Goal: Task Accomplishment & Management: Manage account settings

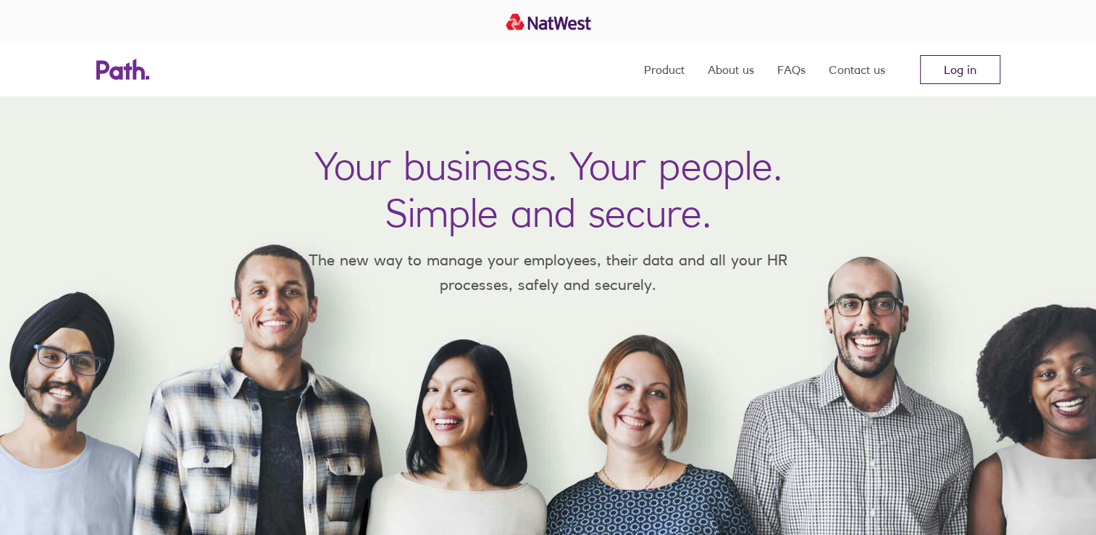
click at [959, 67] on link "Log in" at bounding box center [960, 69] width 80 height 29
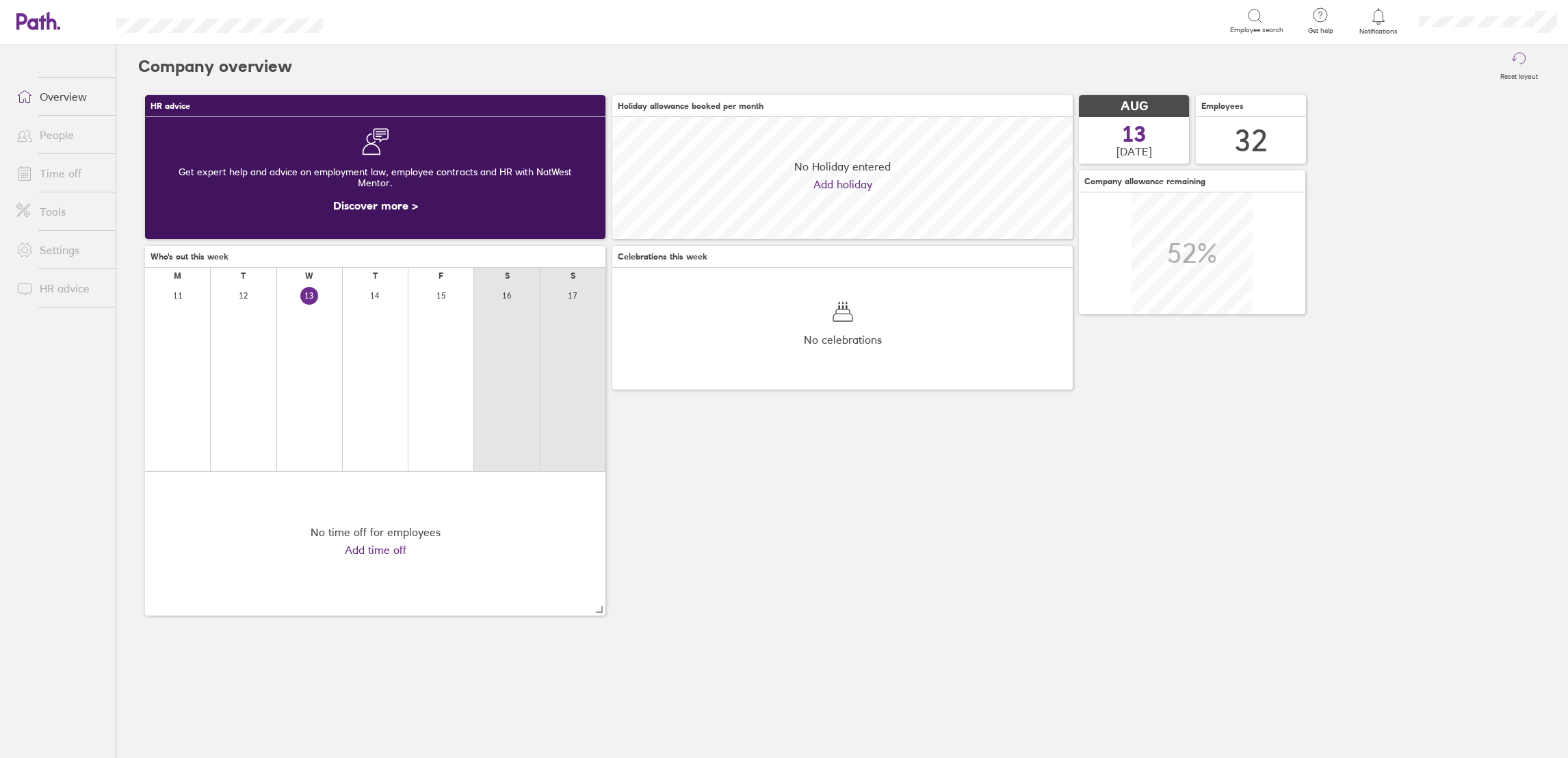
scroll to position [122, 461]
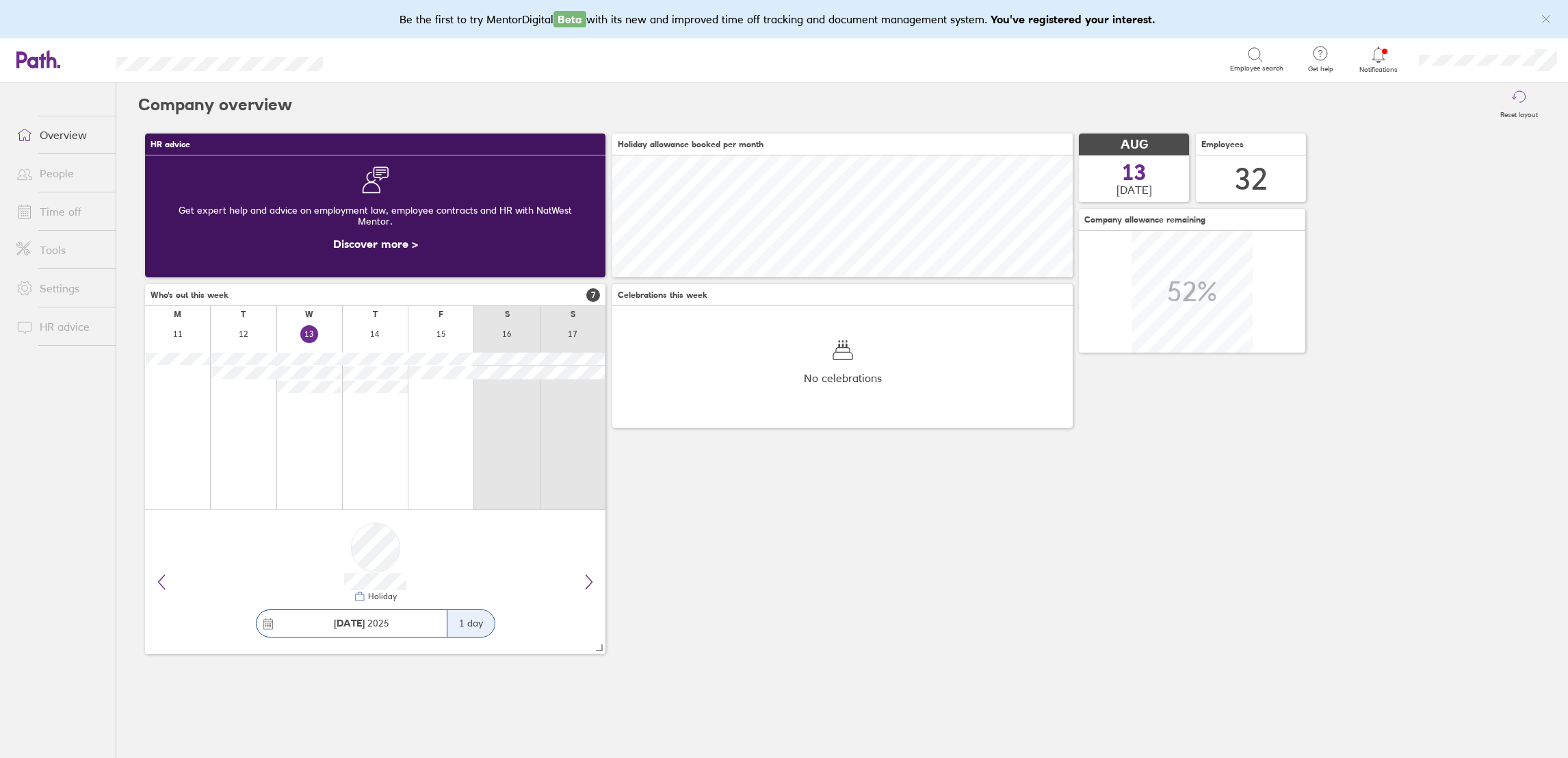
click at [60, 213] on link "Time off" at bounding box center [60, 211] width 111 height 27
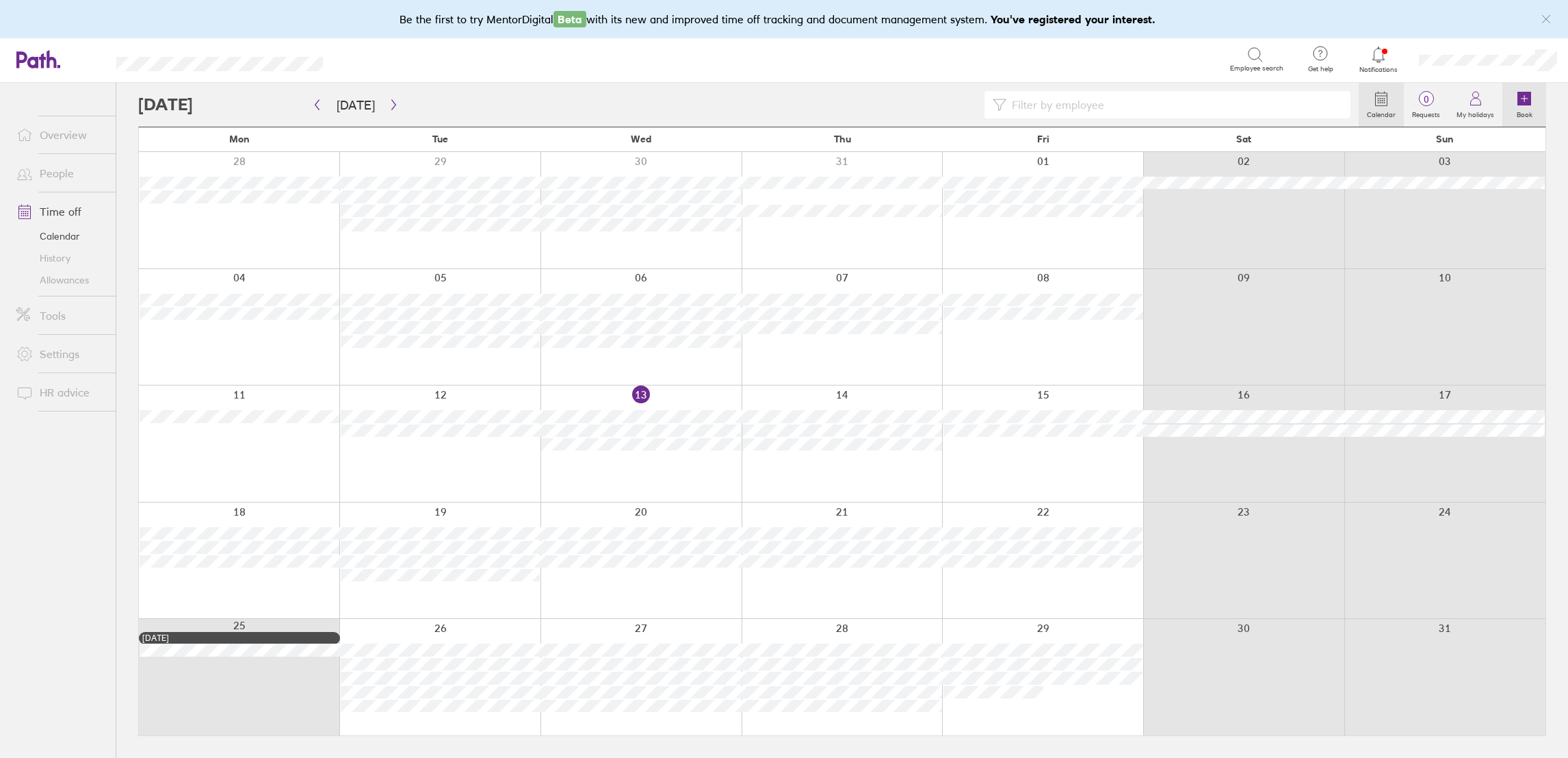
click at [1521, 104] on icon at bounding box center [1525, 98] width 13 height 13
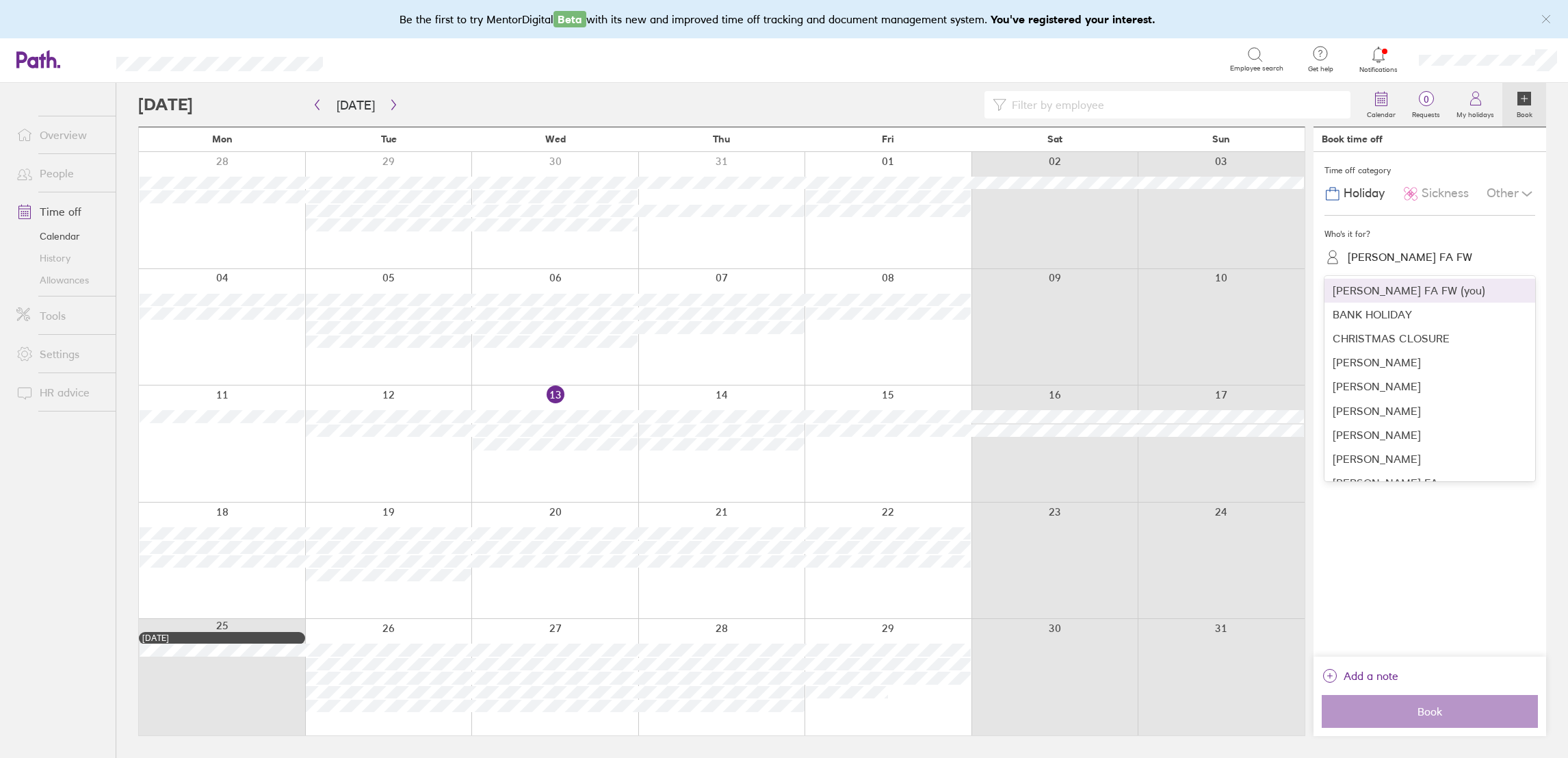
click at [1384, 260] on div "Alison Eversden FA FW" at bounding box center [1410, 257] width 125 height 13
click at [1374, 390] on div "Cleo Turnbull" at bounding box center [1429, 386] width 211 height 24
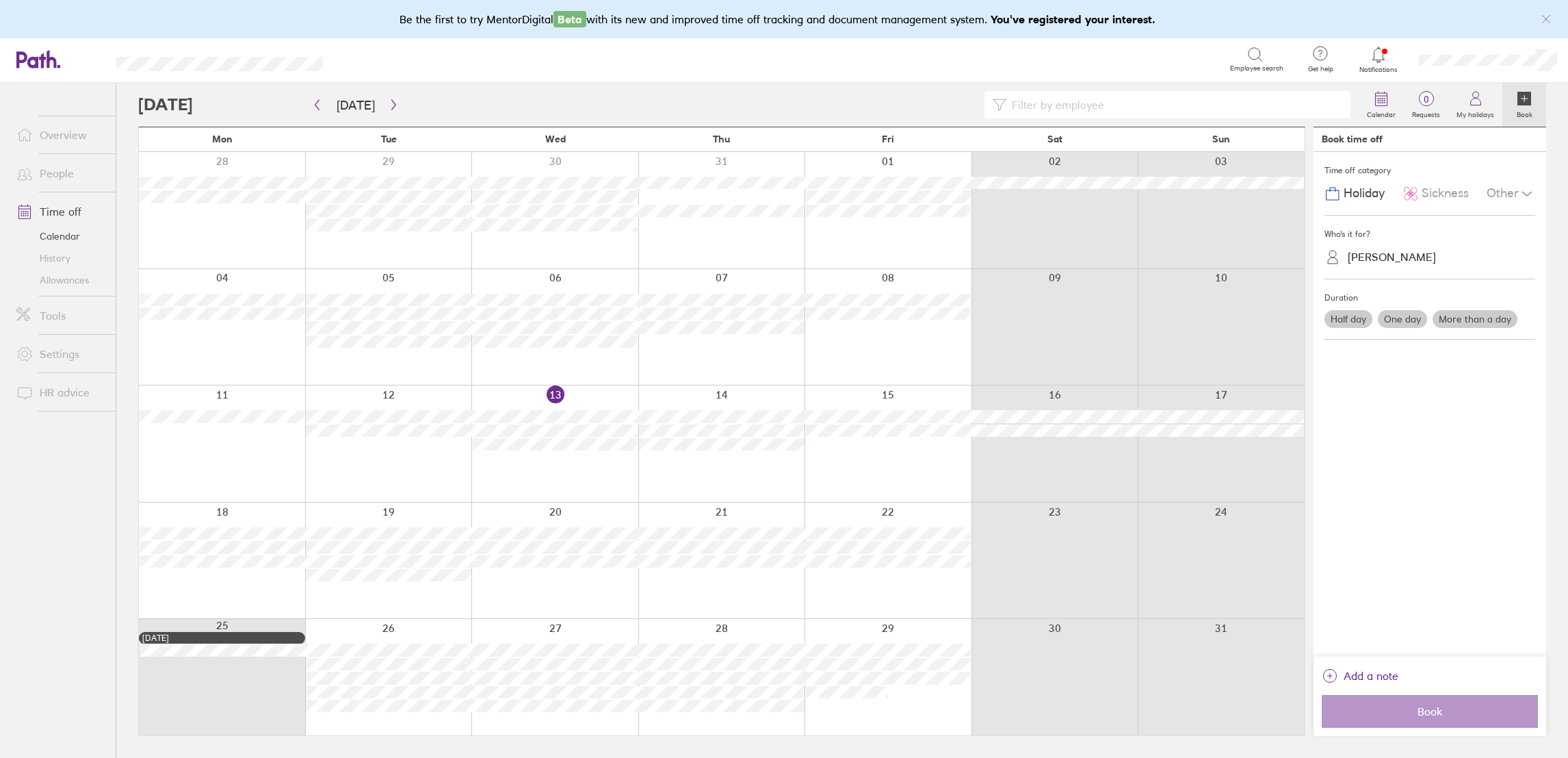
click at [1401, 321] on label "One day" at bounding box center [1403, 319] width 49 height 18
click at [0, 0] on input "One day" at bounding box center [0, 0] width 0 height 0
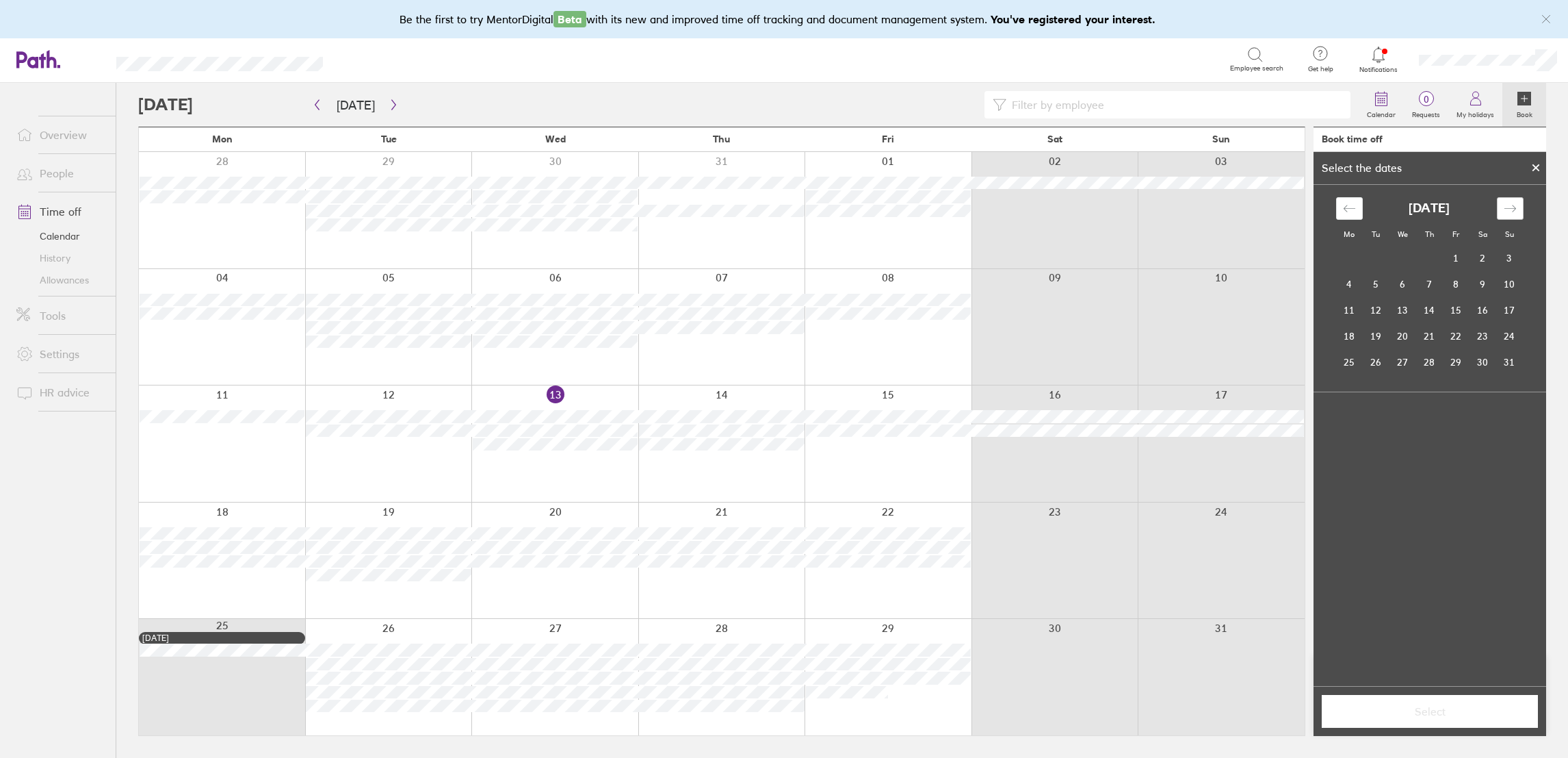
click at [1516, 204] on div "Move forward to switch to the next month." at bounding box center [1510, 209] width 26 height 23
click at [1463, 303] on td "19" at bounding box center [1457, 310] width 26 height 26
click at [1430, 703] on button "Select" at bounding box center [1429, 711] width 216 height 33
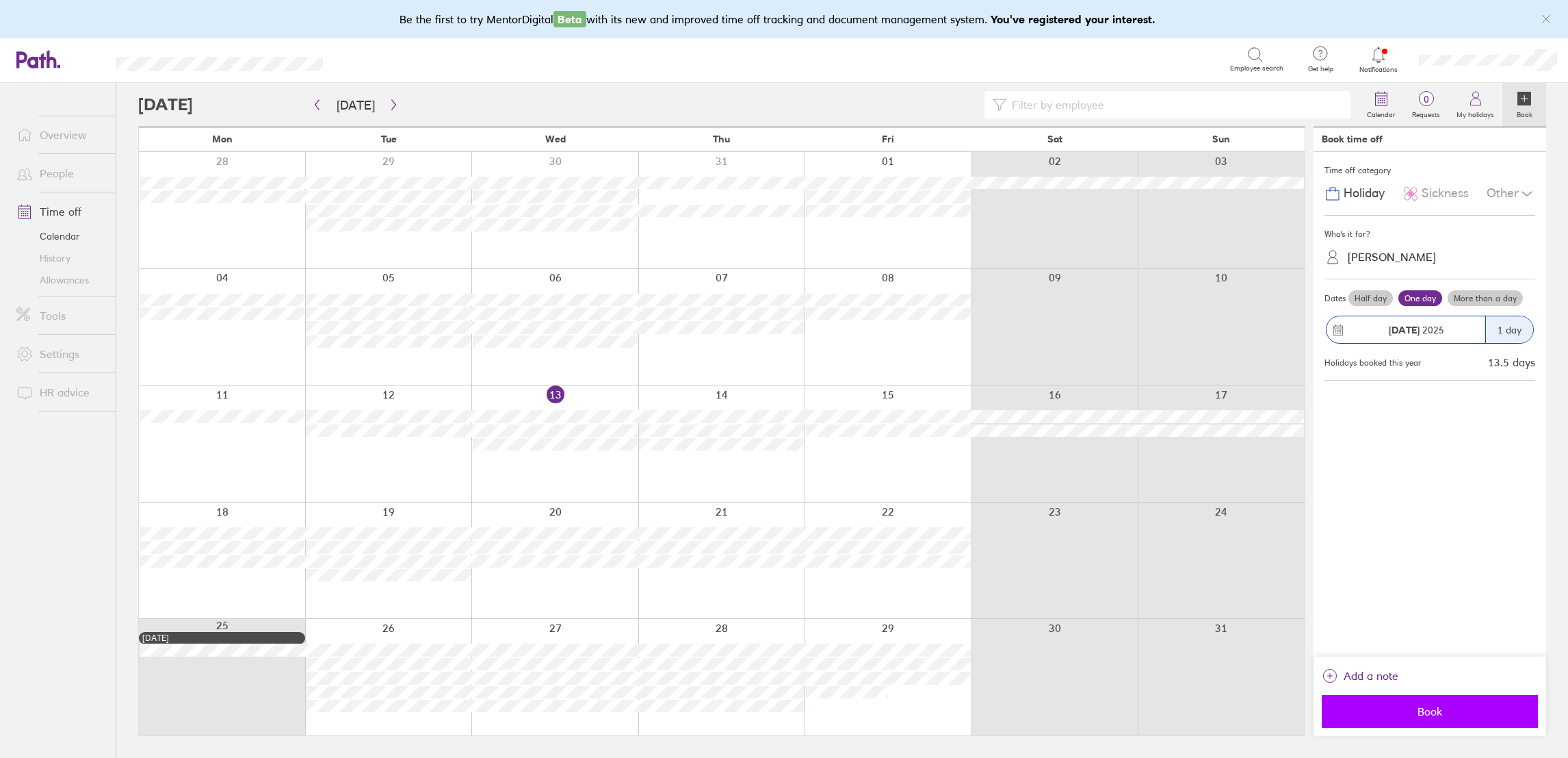
click at [1442, 714] on span "Book" at bounding box center [1430, 711] width 197 height 12
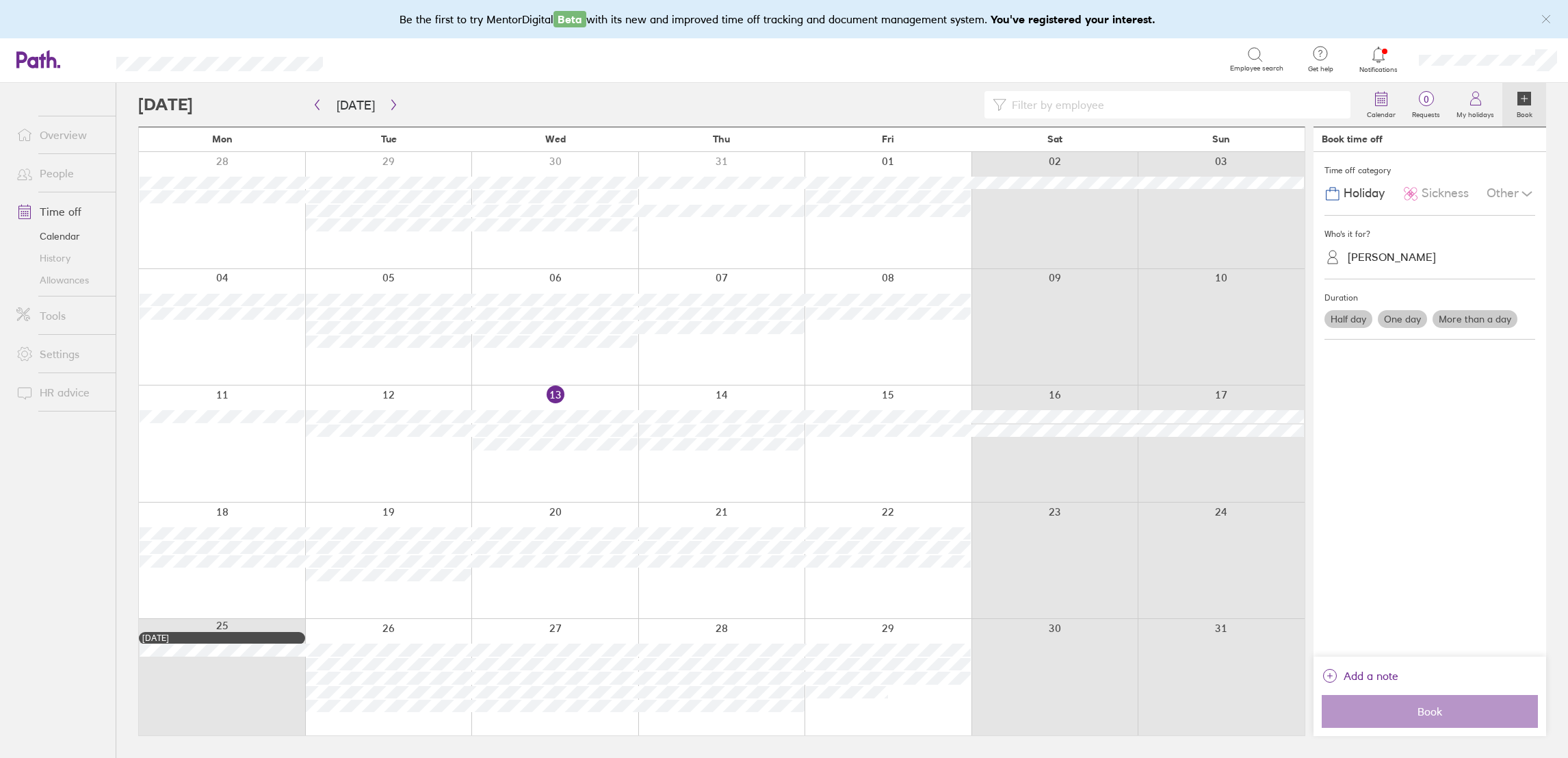
click at [52, 129] on link "Overview" at bounding box center [60, 134] width 111 height 27
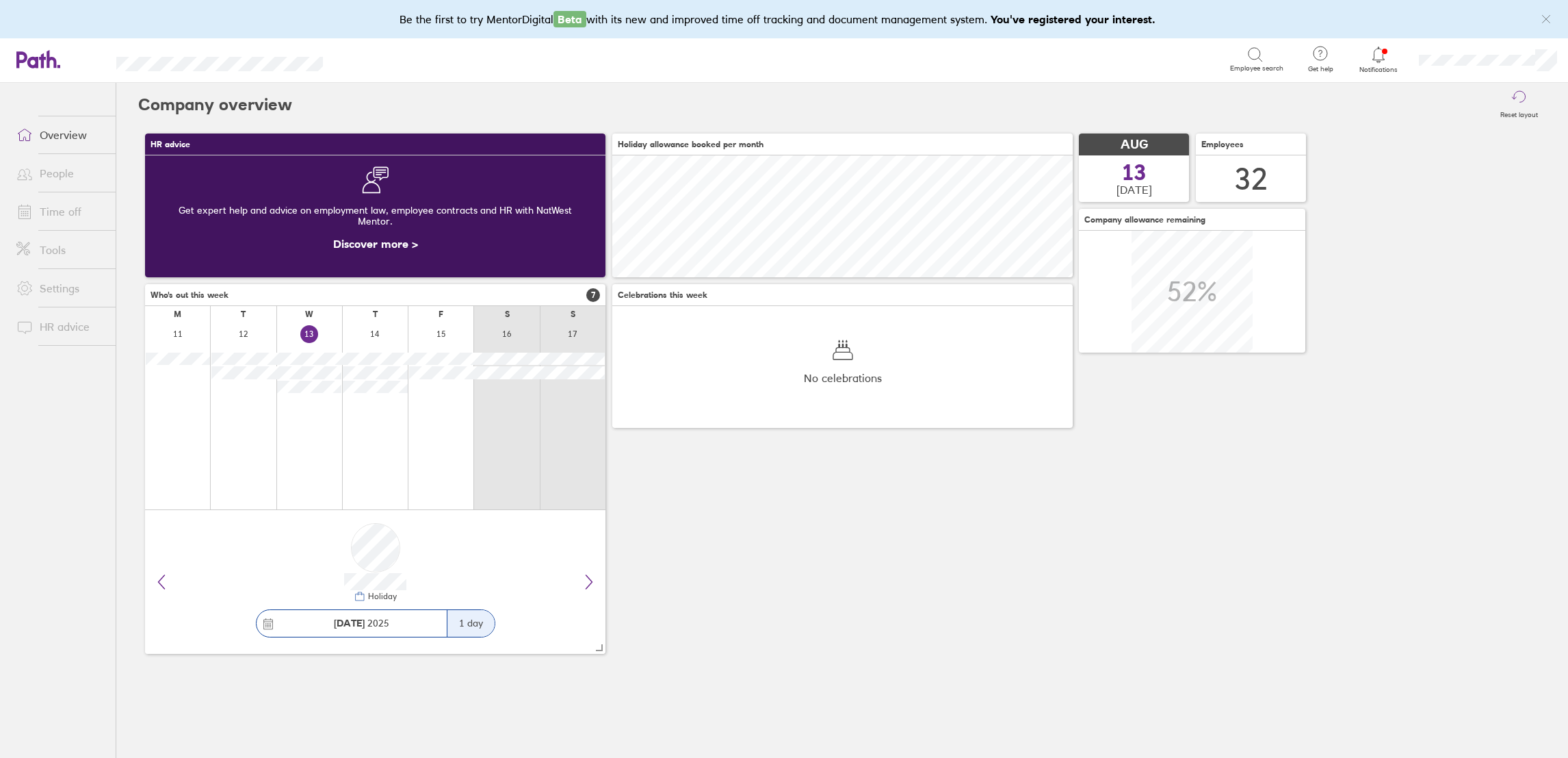
scroll to position [122, 461]
click at [51, 181] on link "People" at bounding box center [60, 173] width 111 height 27
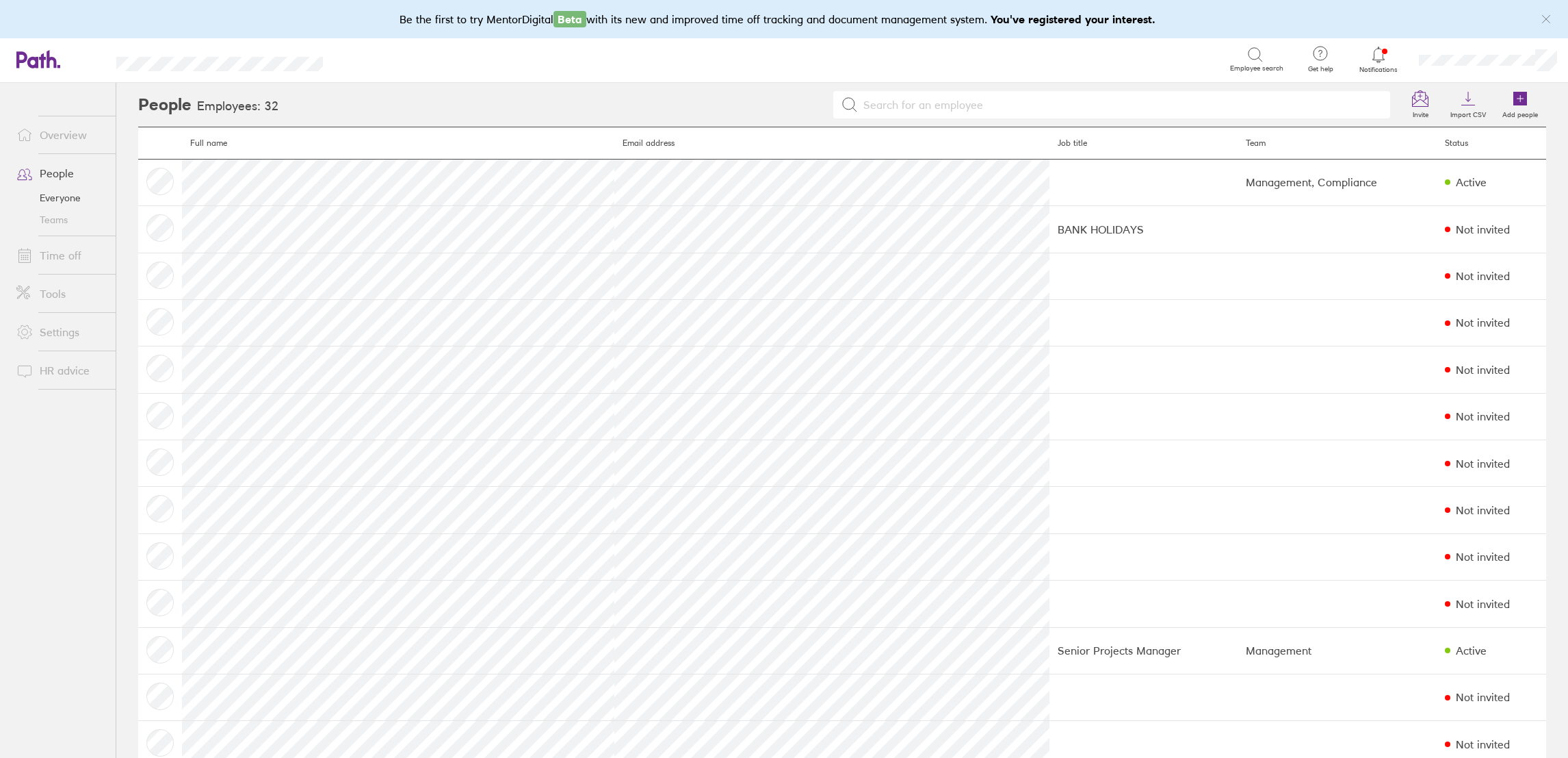
click at [56, 266] on link "Time off" at bounding box center [60, 255] width 111 height 27
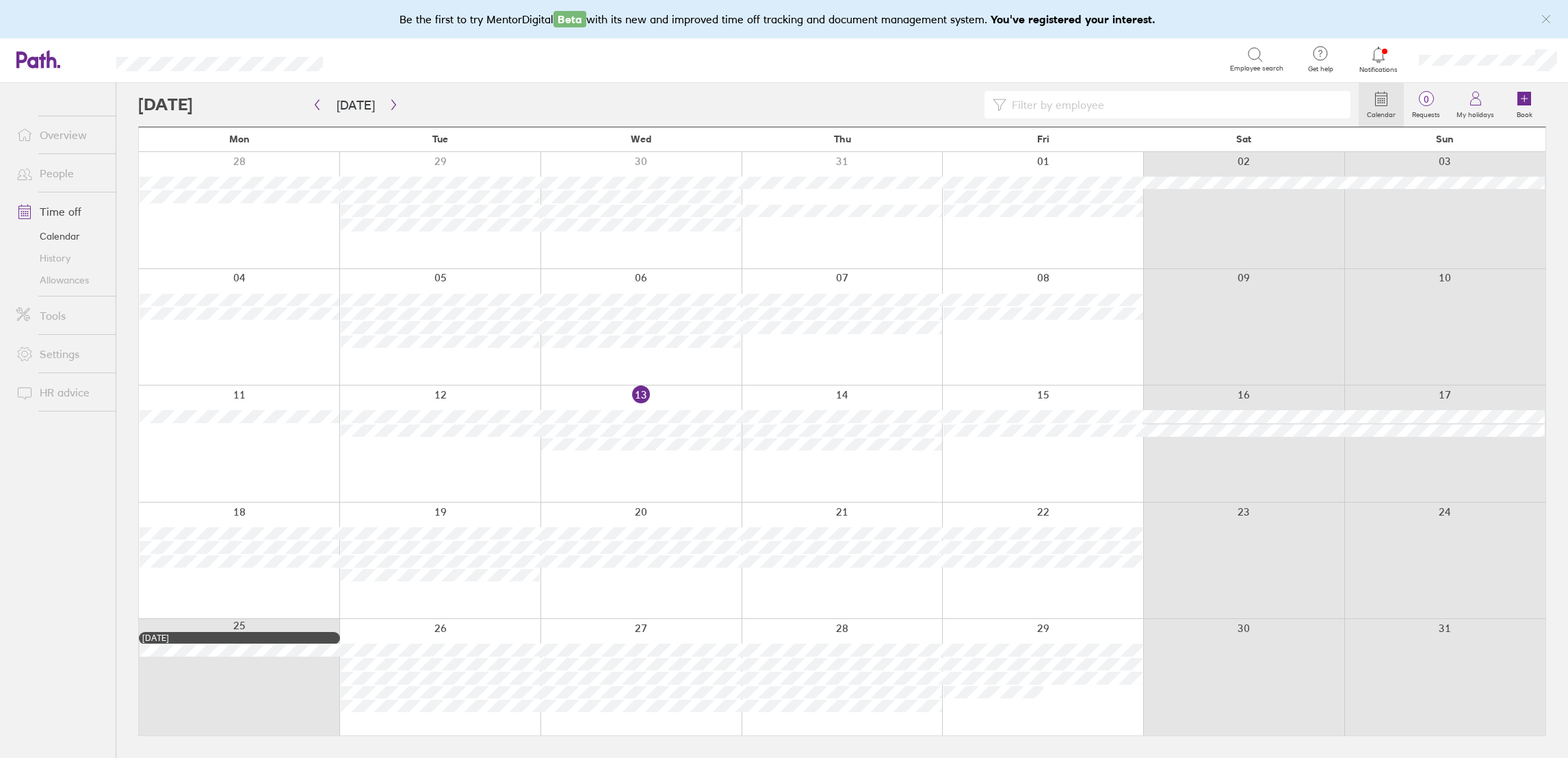
click at [38, 178] on span at bounding box center [23, 173] width 34 height 16
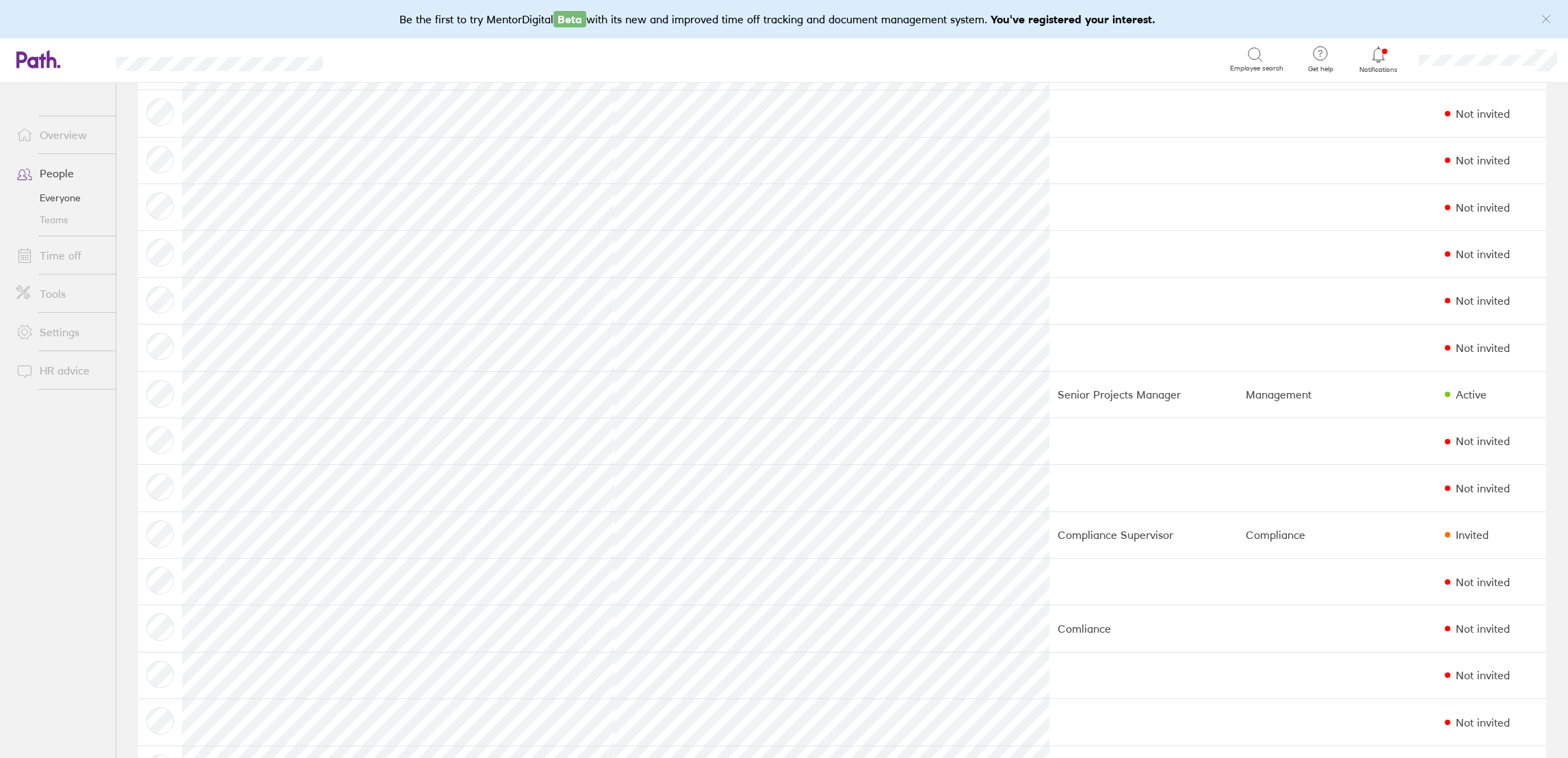
scroll to position [220, 0]
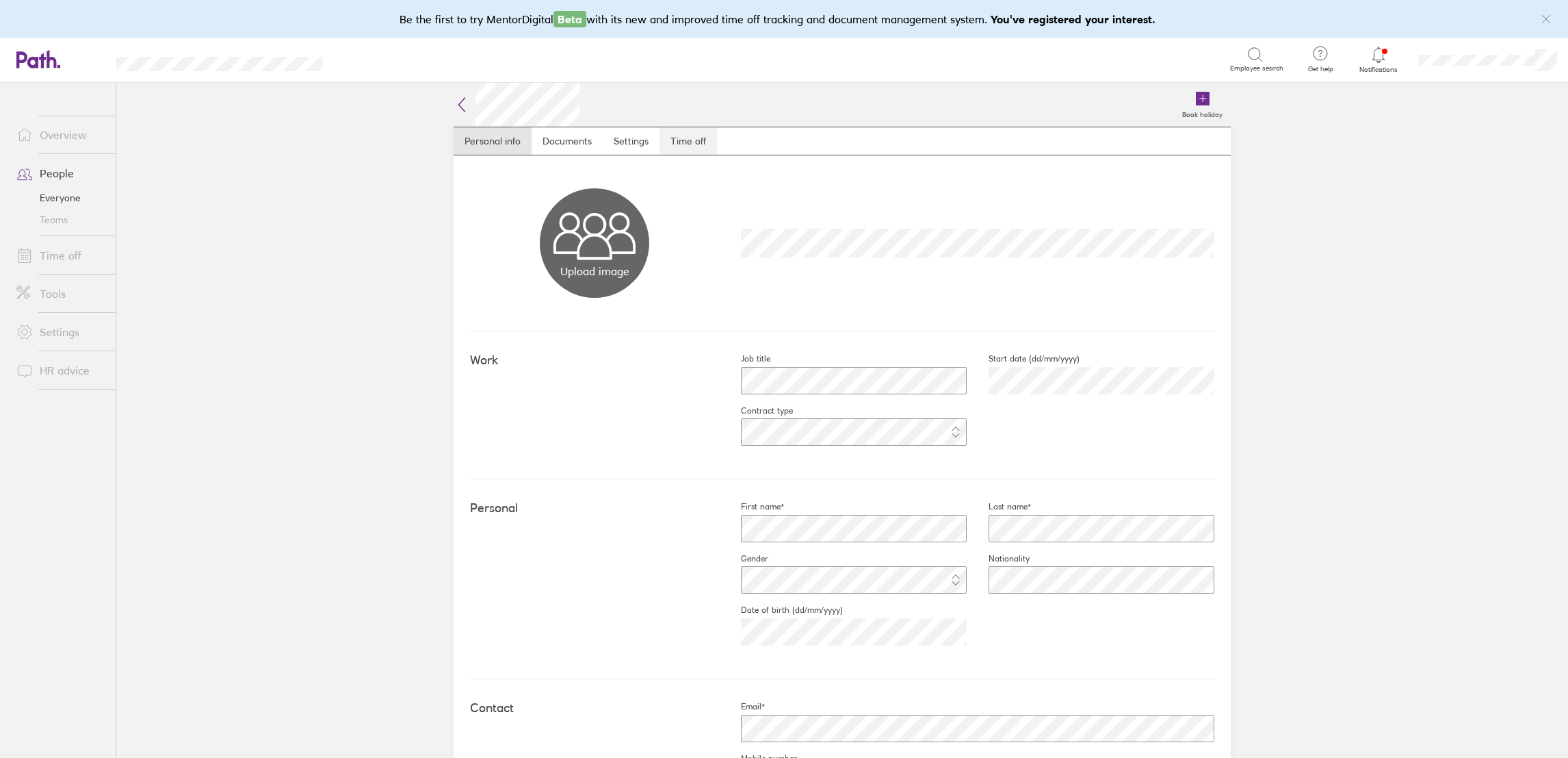
click at [679, 137] on link "Time off" at bounding box center [688, 141] width 58 height 27
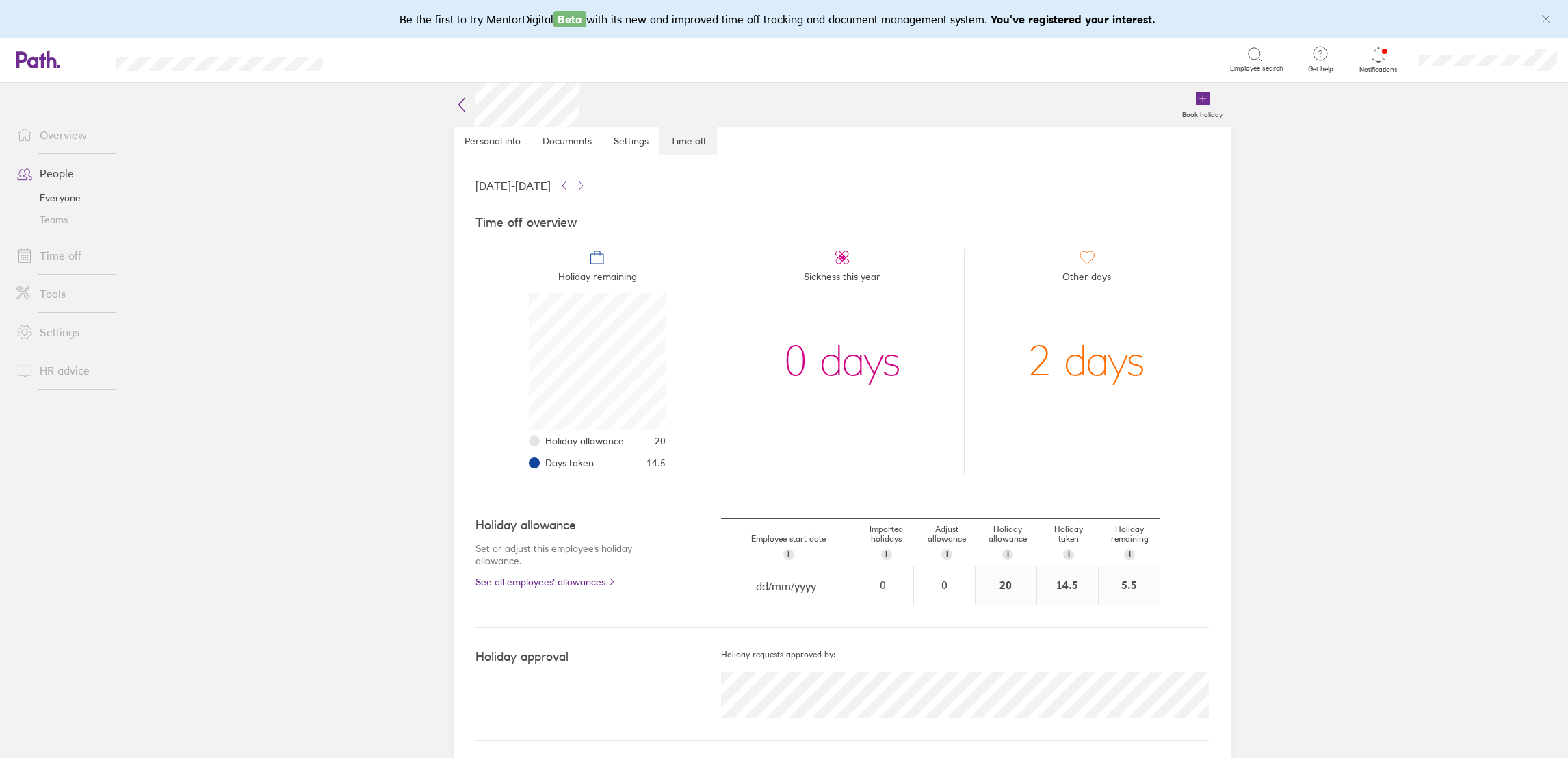
scroll to position [136, 136]
click at [56, 262] on link "Time off" at bounding box center [60, 255] width 111 height 27
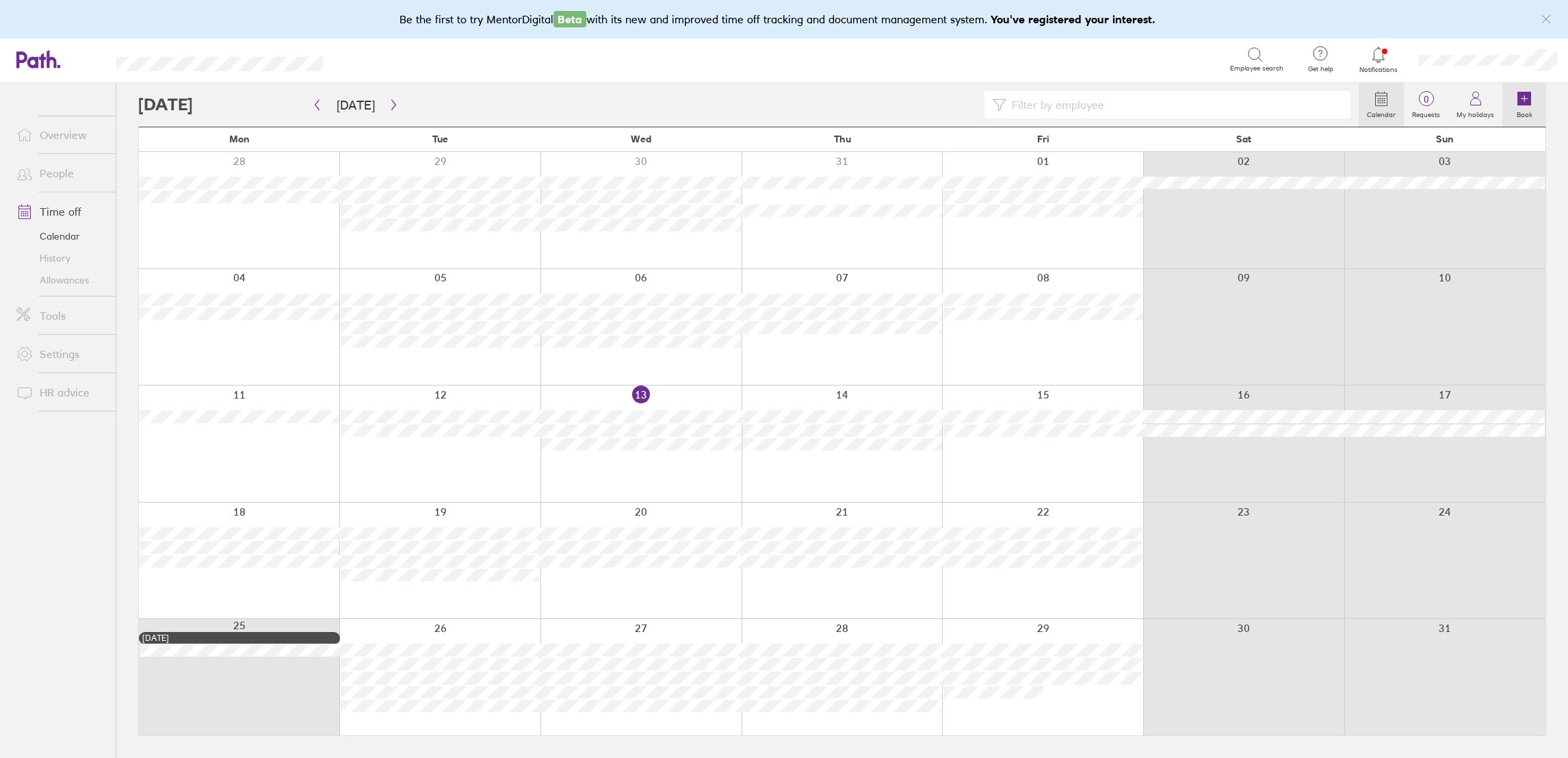
click at [1533, 104] on link "Book" at bounding box center [1525, 105] width 43 height 43
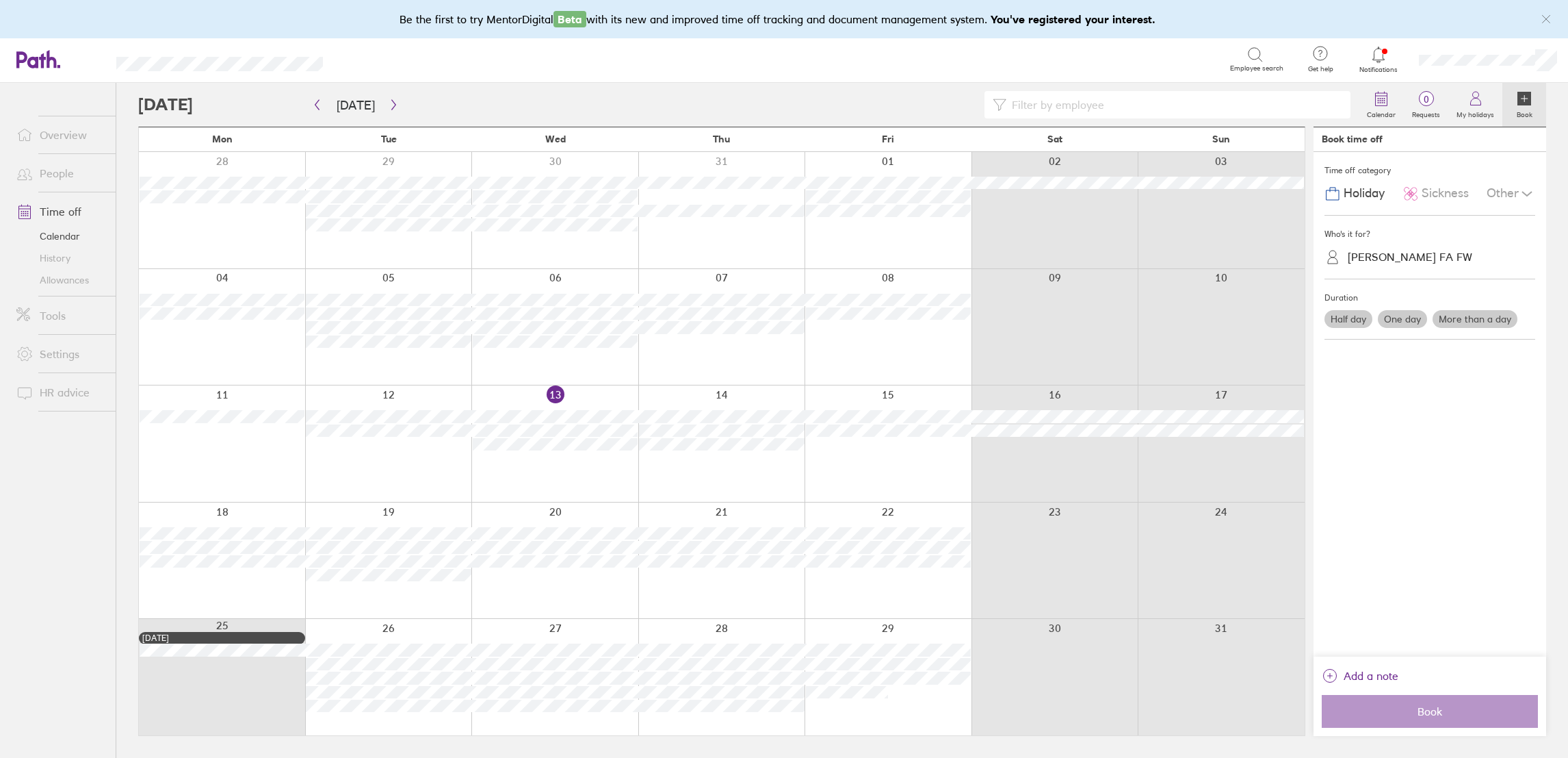
click at [1394, 252] on div "Alison Eversden FA FW" at bounding box center [1410, 257] width 125 height 13
click at [1389, 258] on div "Alison Eversden FA FW" at bounding box center [1410, 257] width 125 height 13
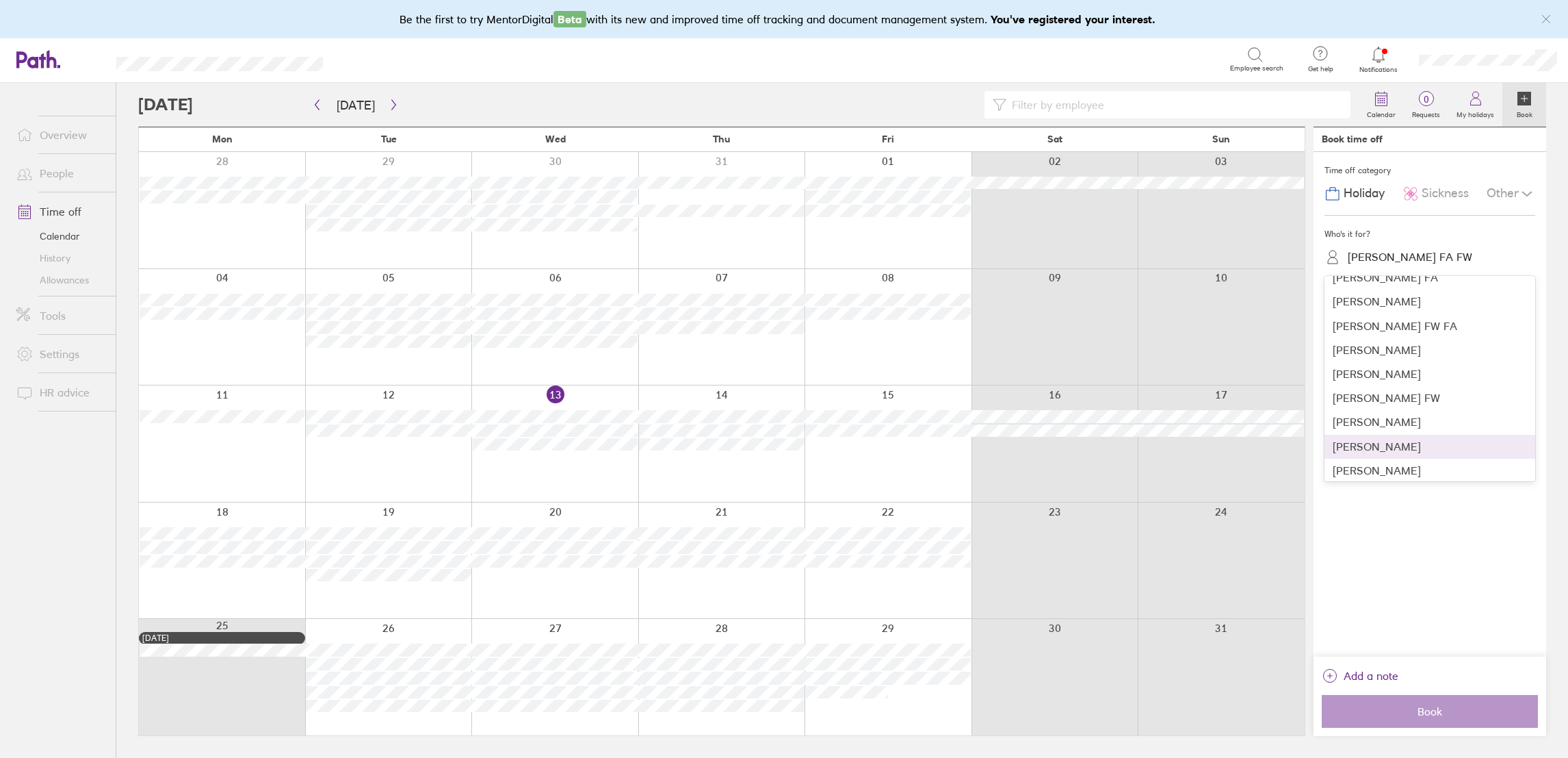
scroll to position [307, 0]
click at [1422, 390] on div "Lisa Garrad FW FA" at bounding box center [1429, 392] width 211 height 24
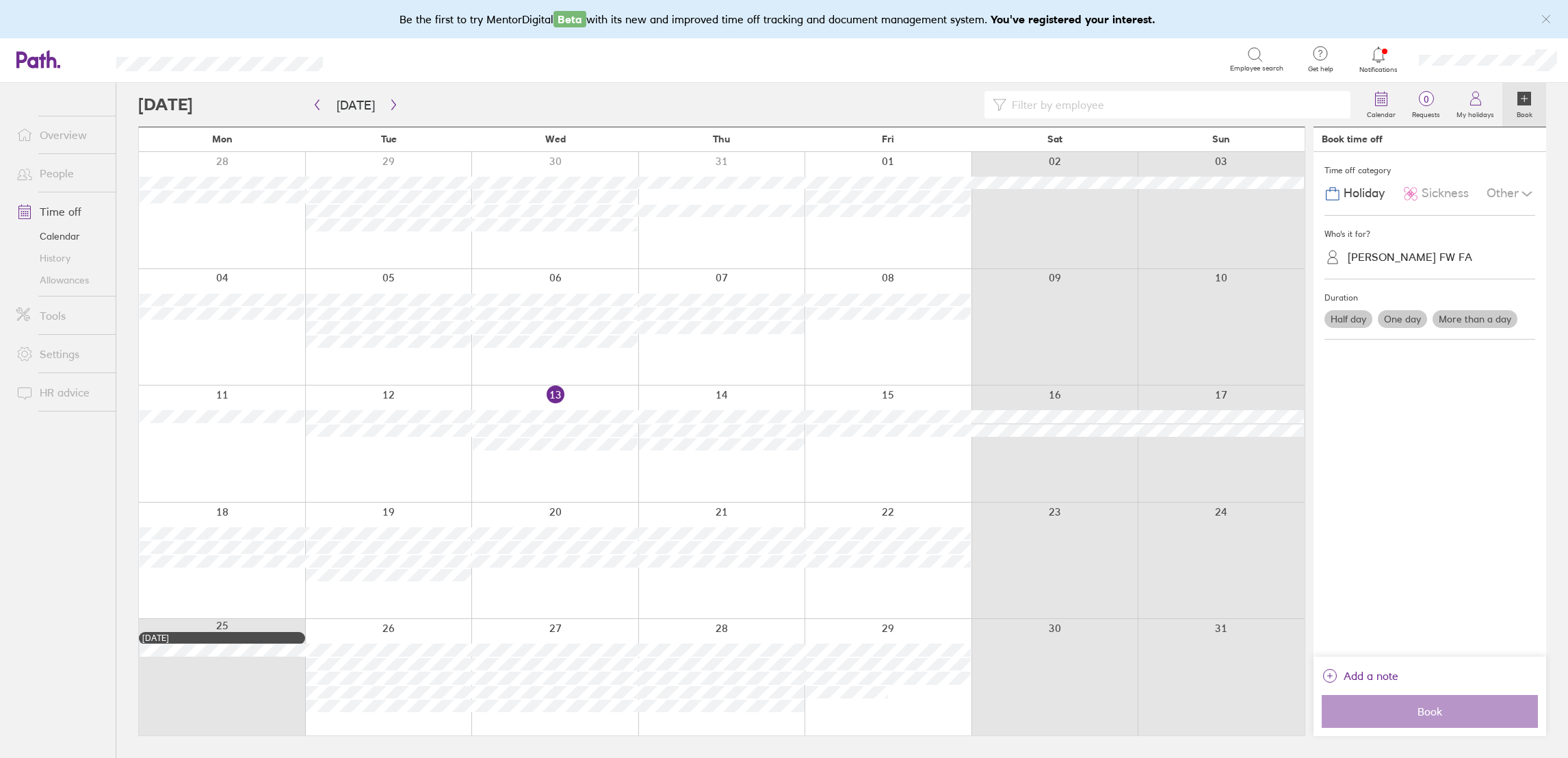
click at [1399, 263] on div "Lisa Garrad FW FA" at bounding box center [1410, 257] width 125 height 13
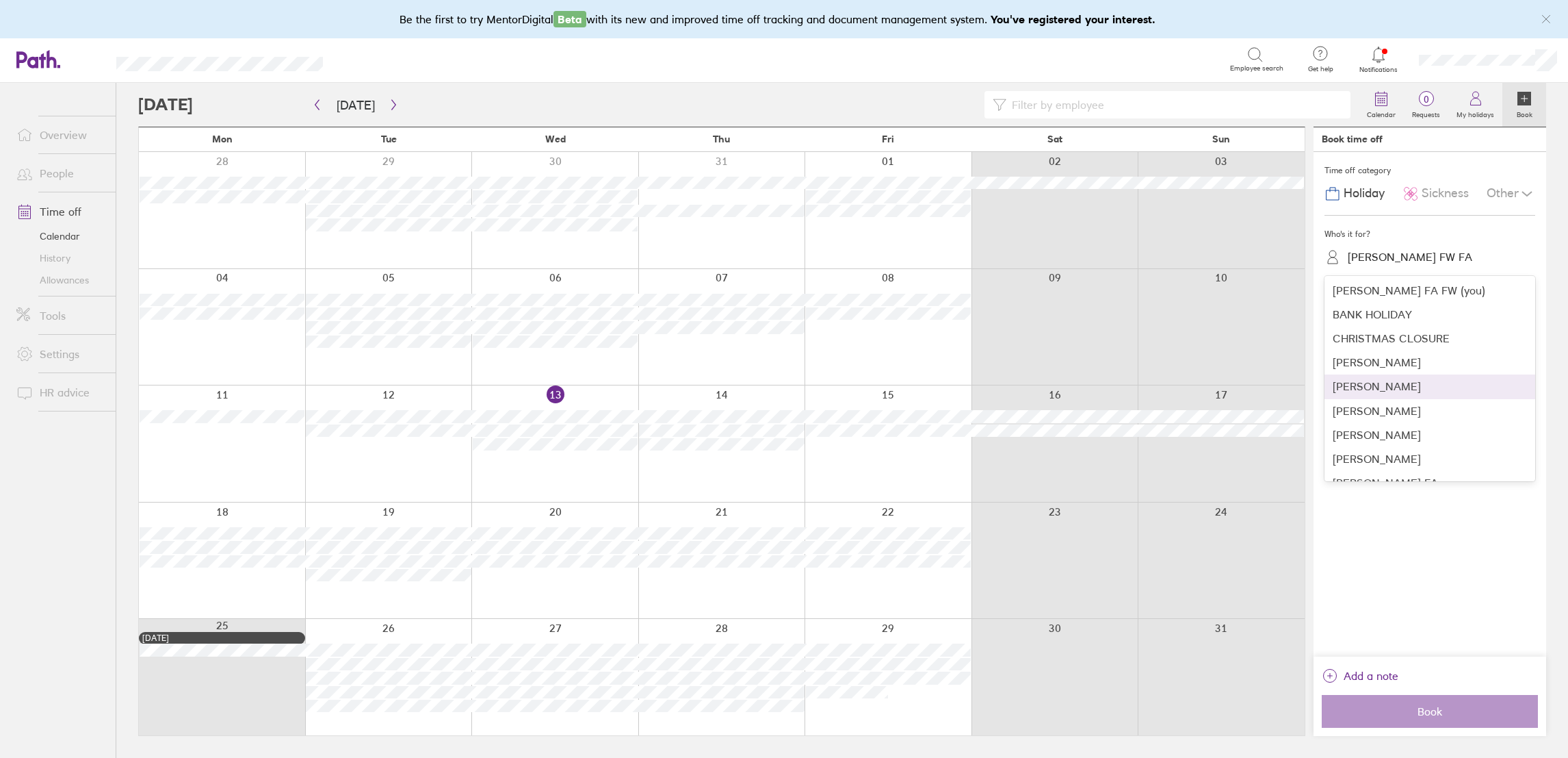
scroll to position [205, 0]
click at [1410, 391] on div "Kerrie Cope FW" at bounding box center [1429, 398] width 211 height 24
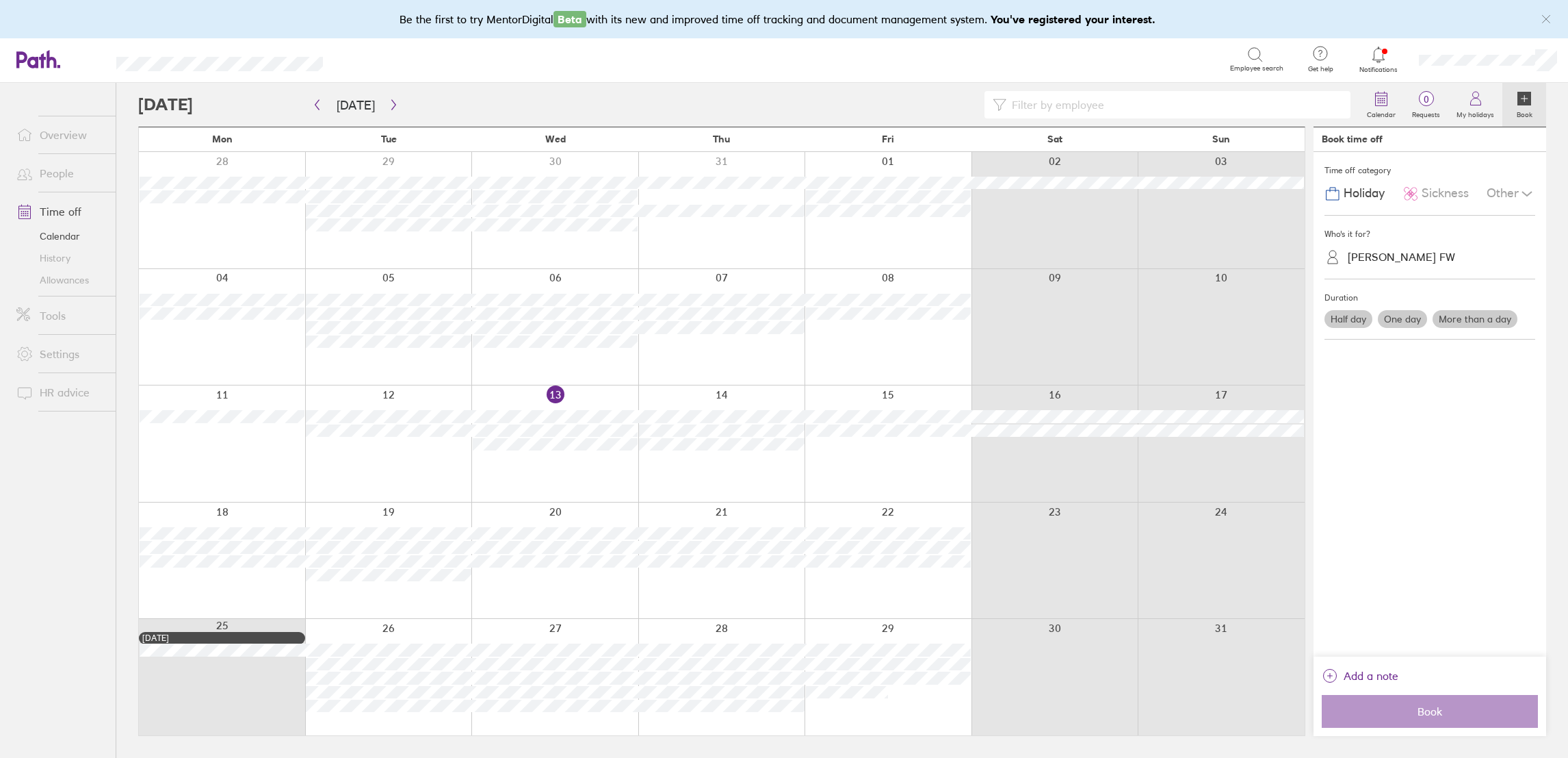
click at [1401, 251] on div "Kerrie Cope FW" at bounding box center [1402, 257] width 108 height 13
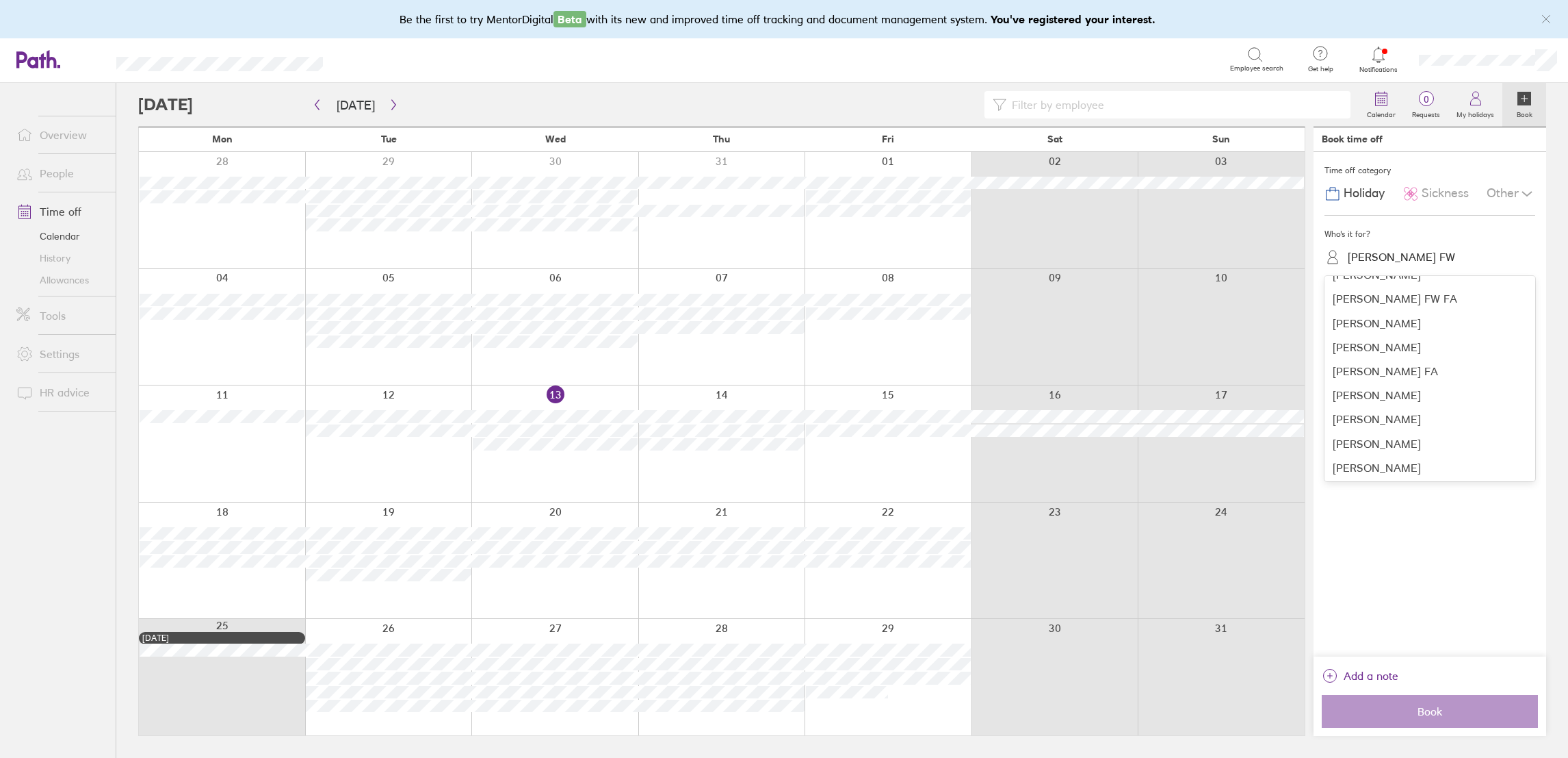
scroll to position [570, 0]
click at [1414, 410] on div "Shahn Lotay" at bounding box center [1429, 418] width 211 height 24
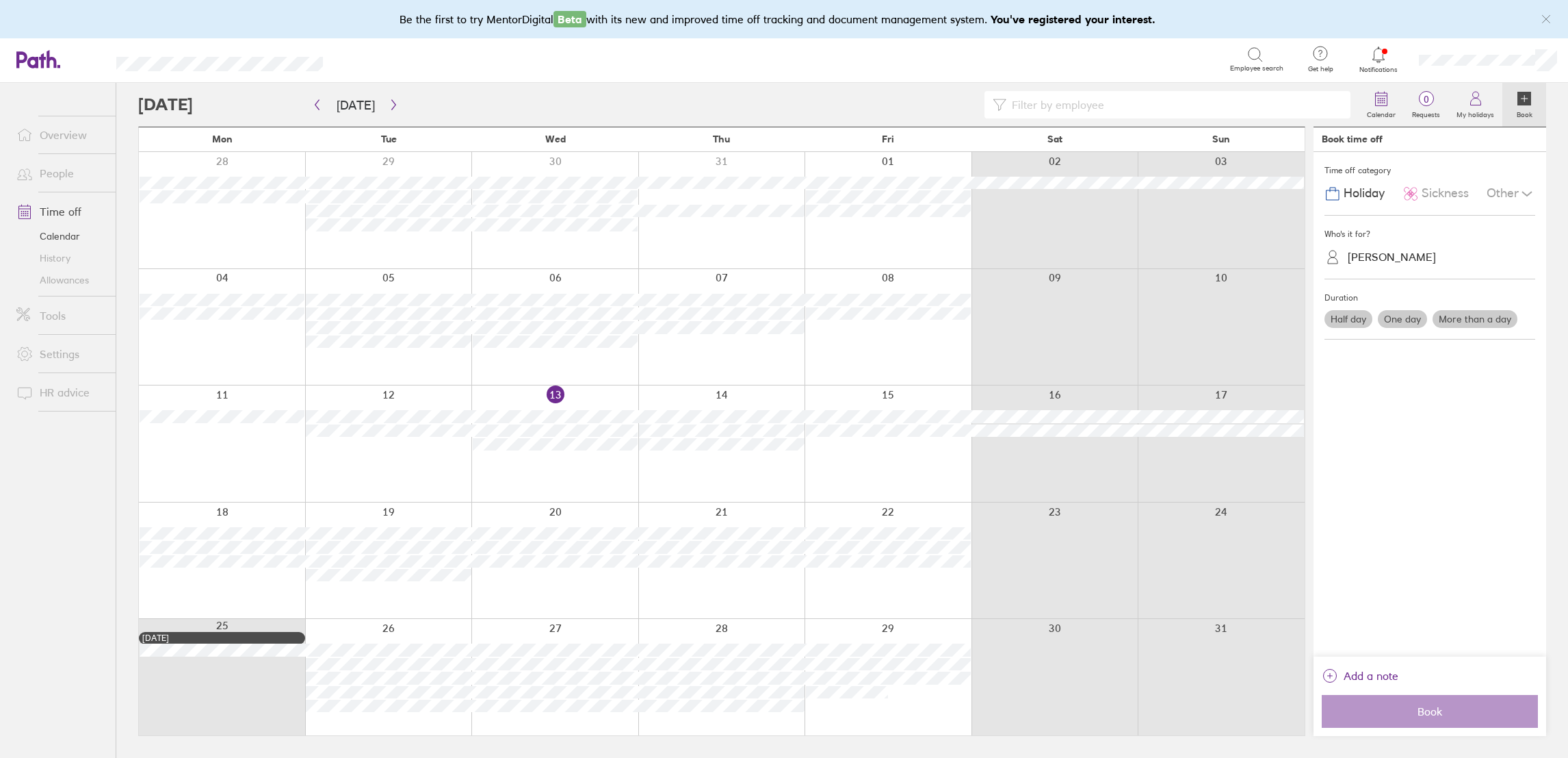
click at [1404, 320] on label "One day" at bounding box center [1403, 319] width 49 height 18
click at [0, 0] on input "One day" at bounding box center [0, 0] width 0 height 0
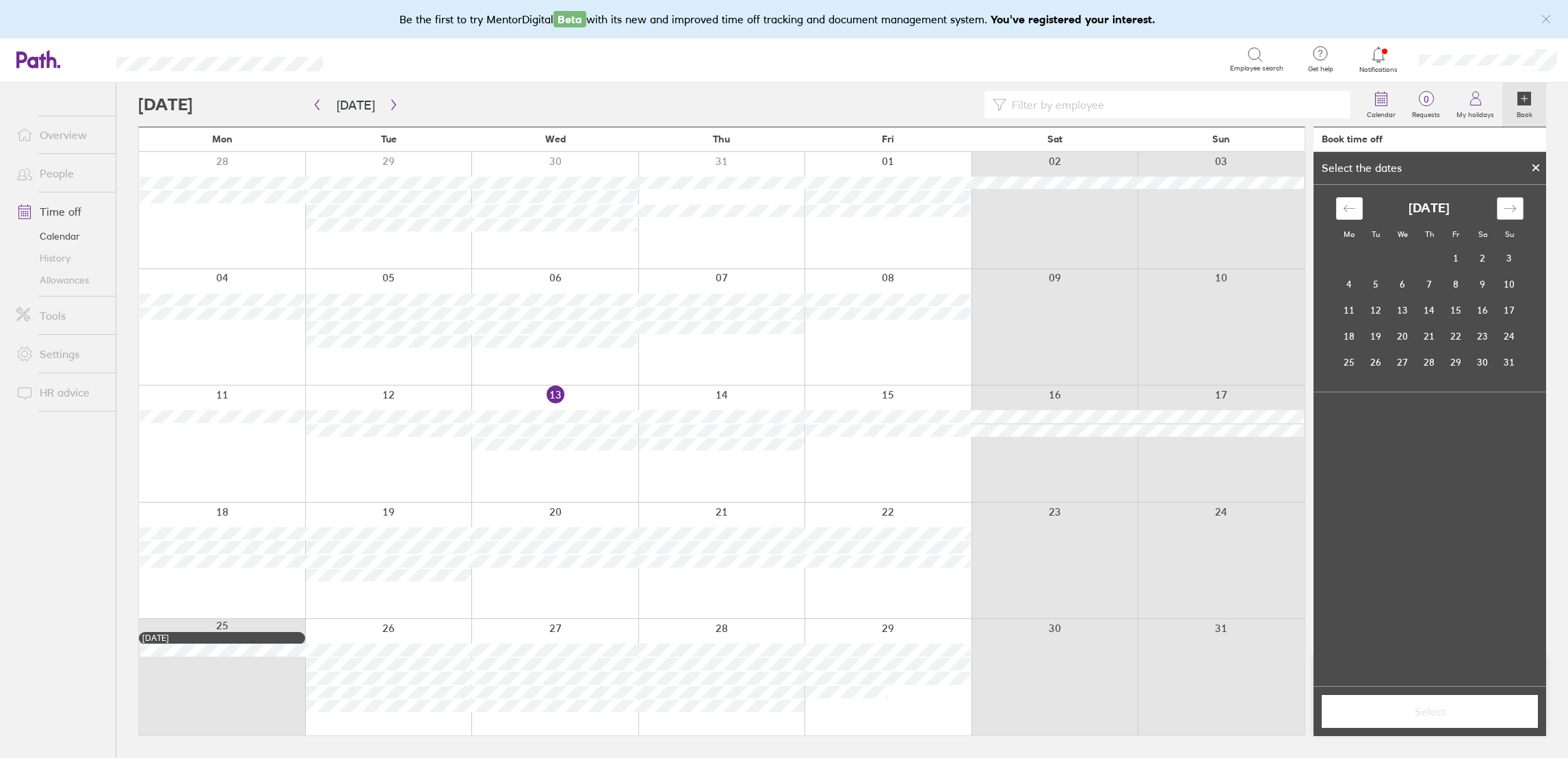
click at [1508, 206] on icon "Move forward to switch to the next month." at bounding box center [1510, 209] width 13 height 13
click at [1536, 167] on icon at bounding box center [1536, 168] width 6 height 6
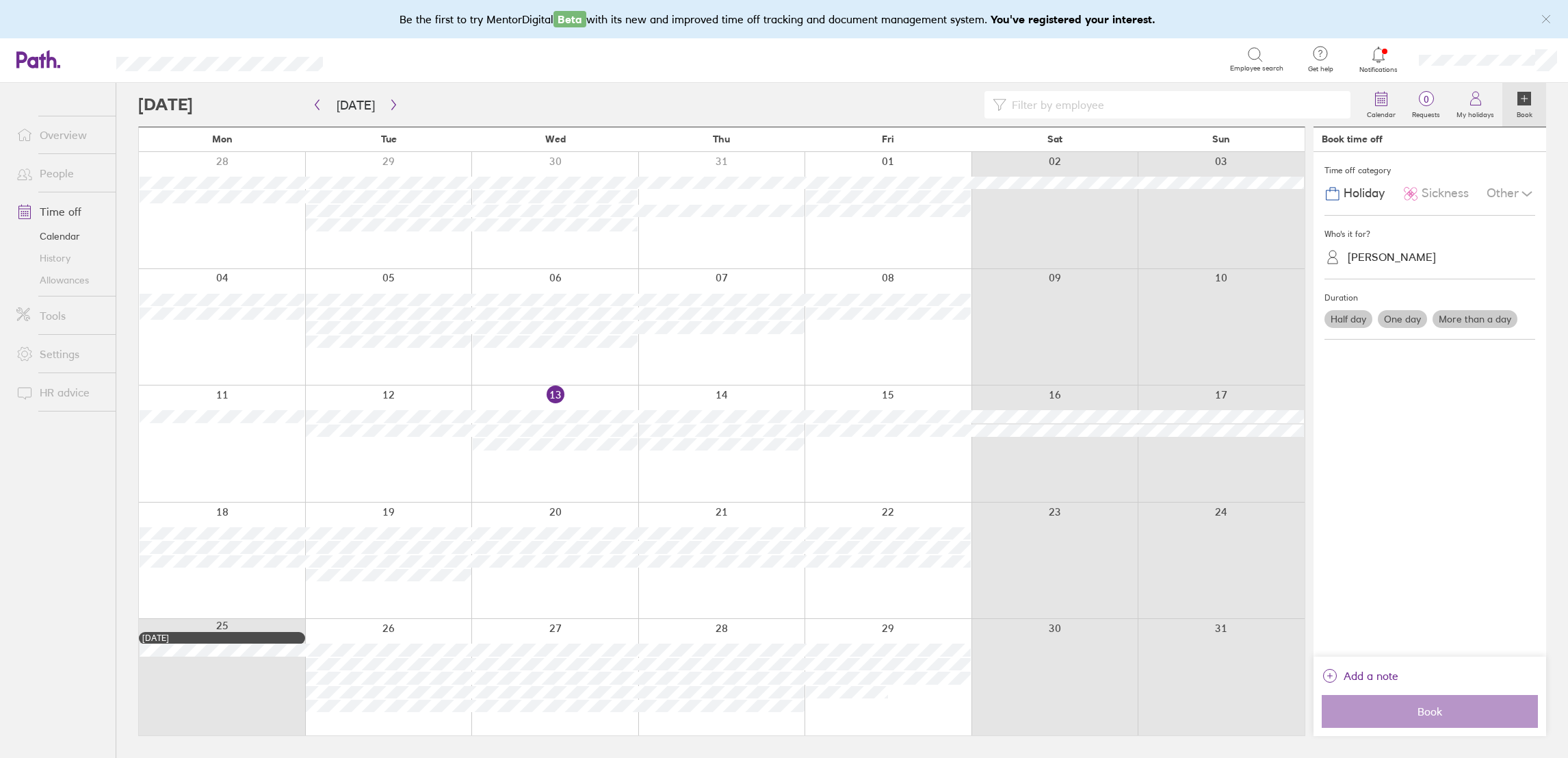
click at [1502, 321] on label "More than a day" at bounding box center [1475, 319] width 85 height 18
click at [0, 0] on input "More than a day" at bounding box center [0, 0] width 0 height 0
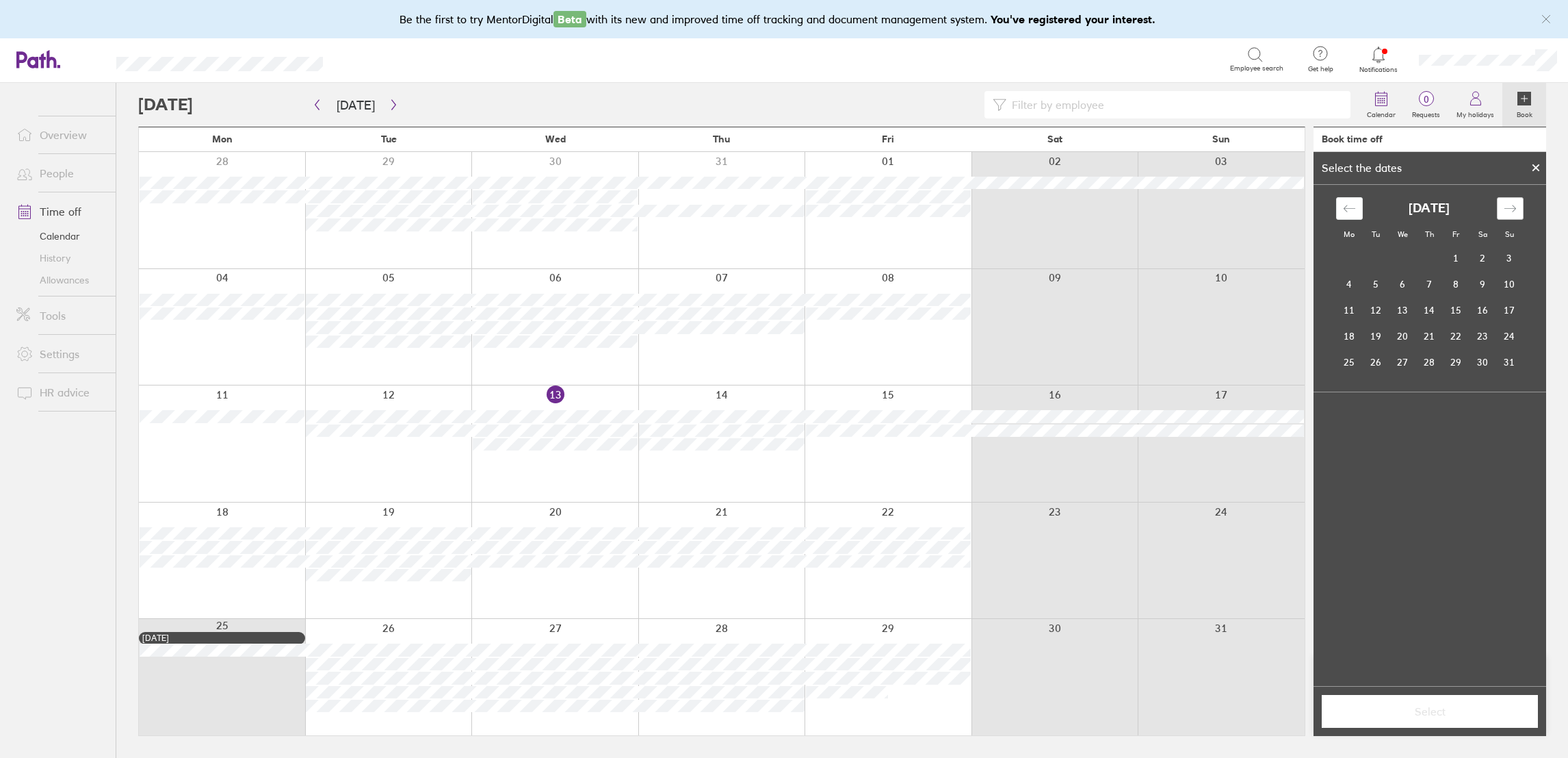
click at [1516, 213] on div "Move forward to switch to the next month." at bounding box center [1510, 209] width 26 height 23
click at [1520, 213] on div "Move forward to switch to the next month." at bounding box center [1510, 209] width 26 height 23
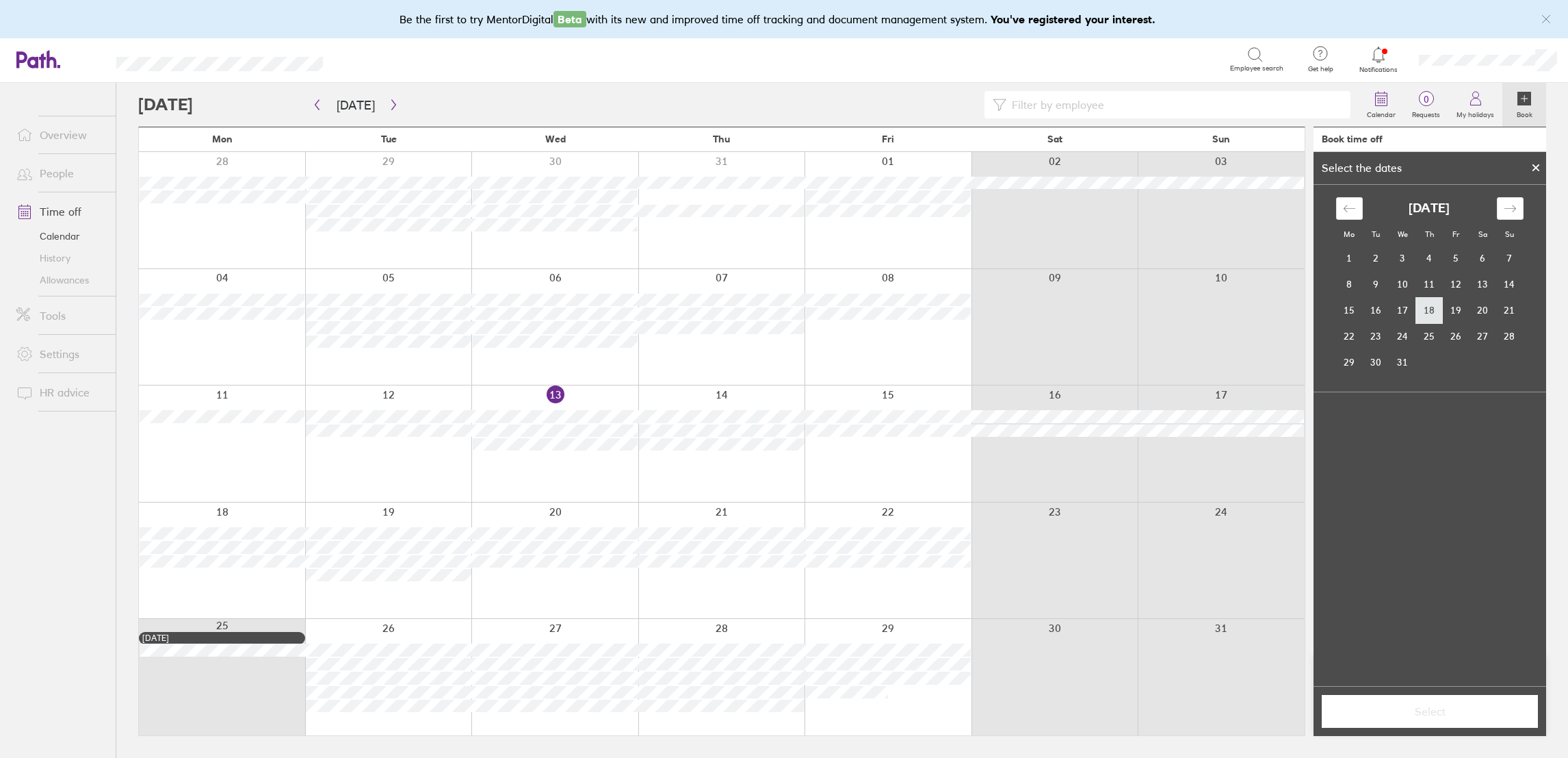
click at [1431, 304] on td "18" at bounding box center [1429, 310] width 26 height 26
click at [1456, 305] on td "19" at bounding box center [1457, 310] width 26 height 26
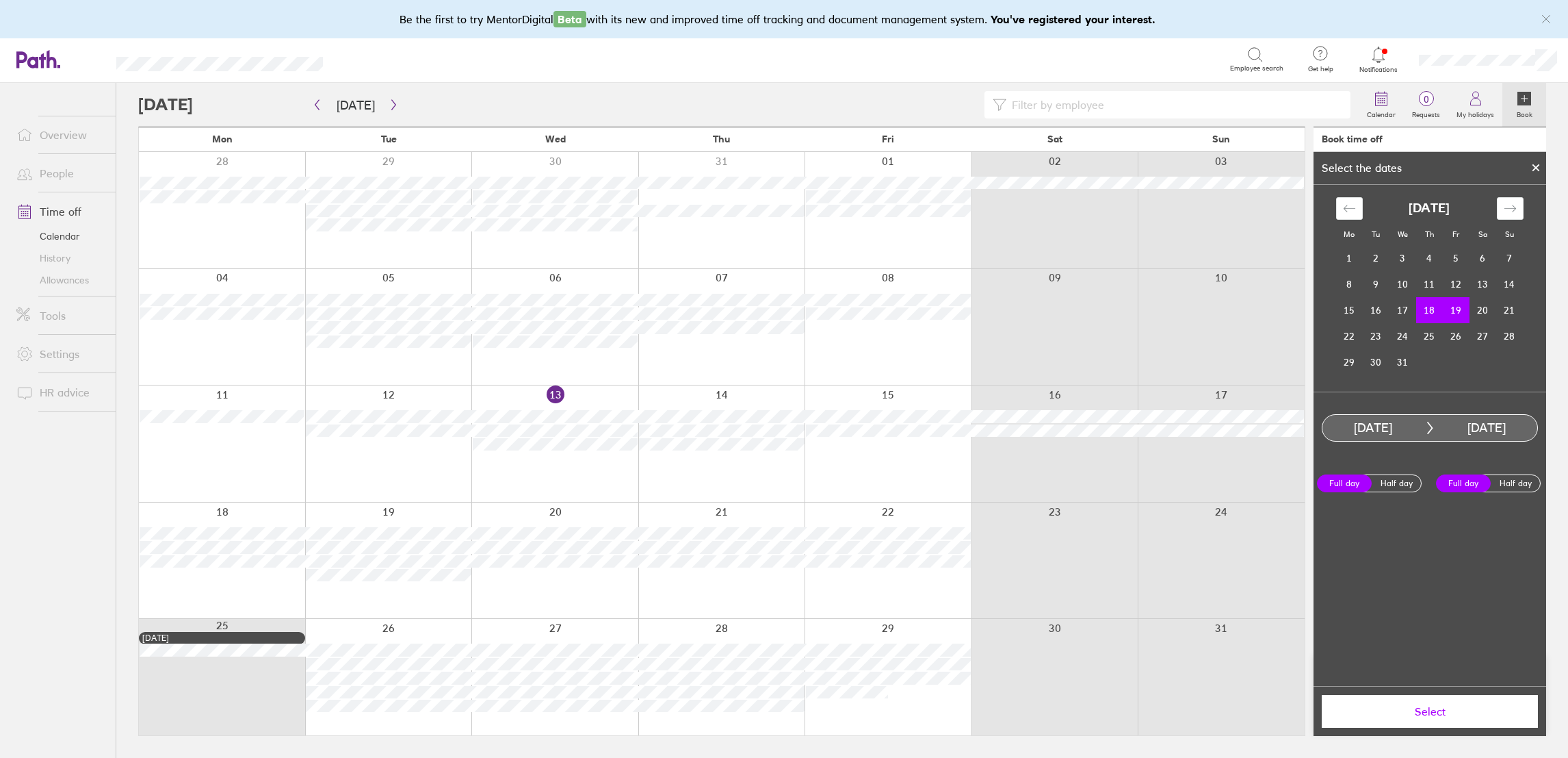
click at [1428, 309] on td "18" at bounding box center [1429, 310] width 26 height 26
click at [1429, 309] on td "18" at bounding box center [1429, 310] width 26 height 26
click at [1381, 333] on td "23" at bounding box center [1376, 336] width 26 height 26
click at [1444, 716] on span "Select" at bounding box center [1430, 711] width 197 height 12
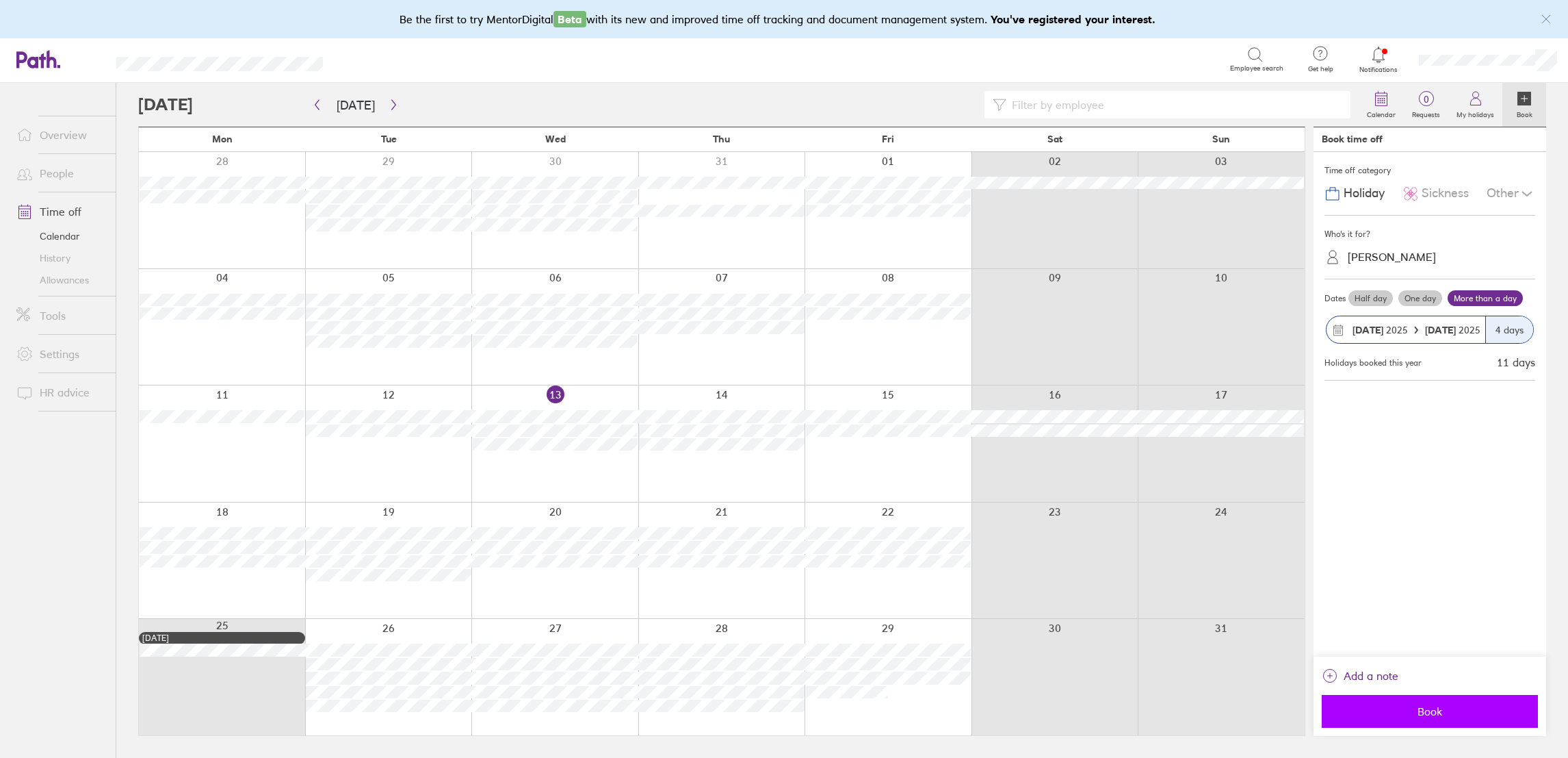
click at [1436, 715] on span "Book" at bounding box center [1430, 711] width 197 height 12
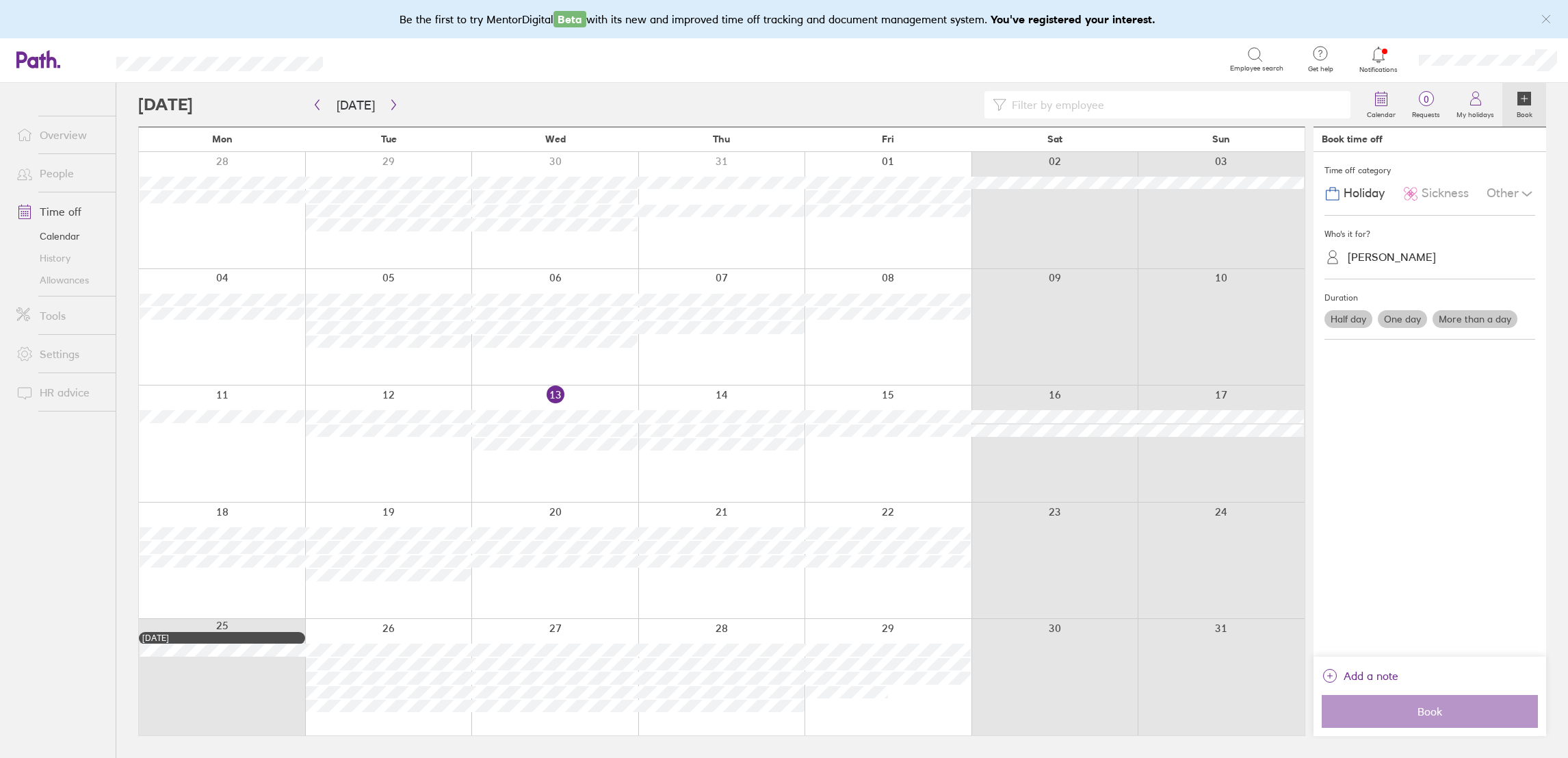
click at [52, 172] on link "People" at bounding box center [60, 173] width 111 height 27
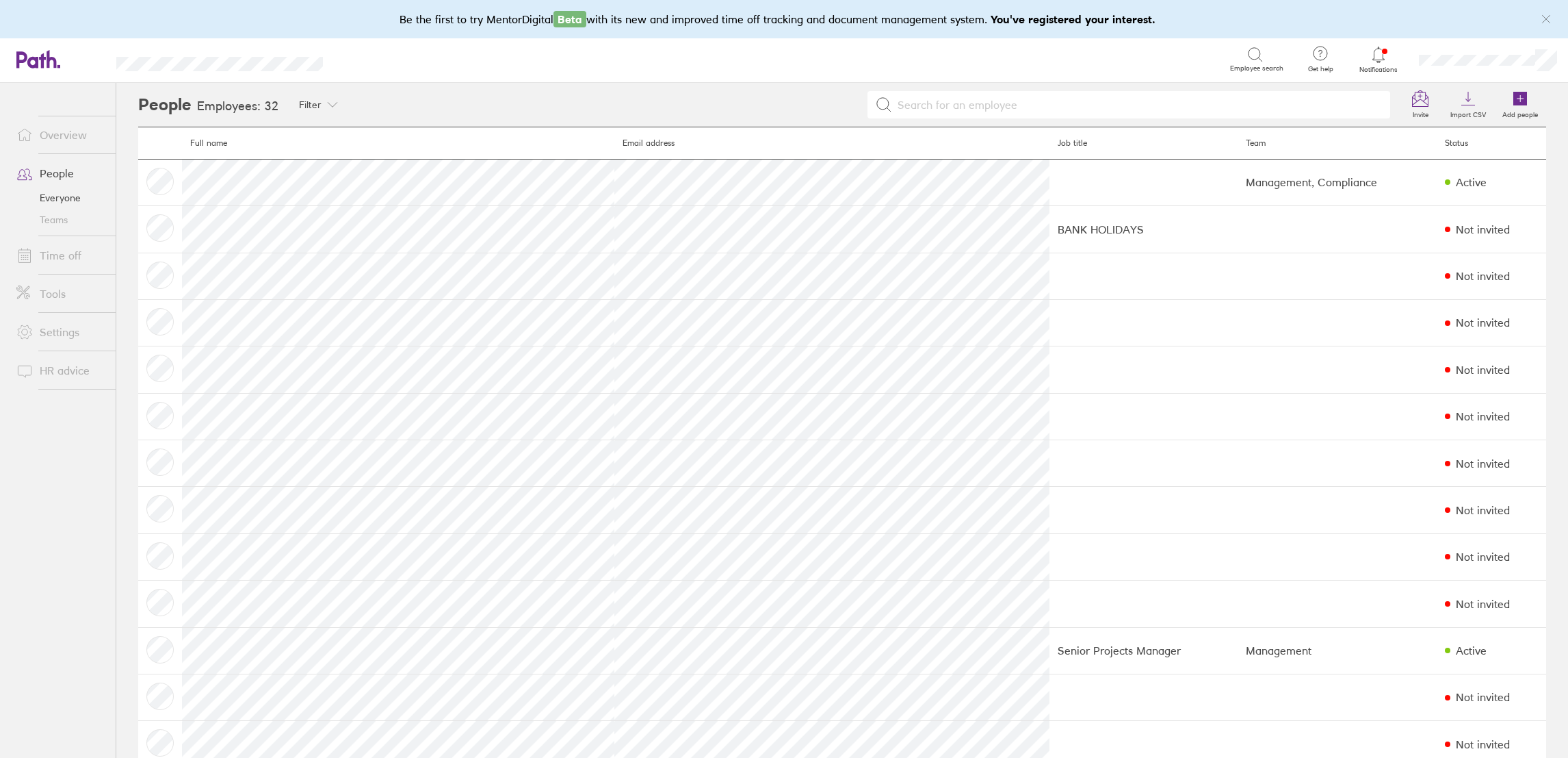
click at [39, 245] on link "Time off" at bounding box center [60, 255] width 111 height 27
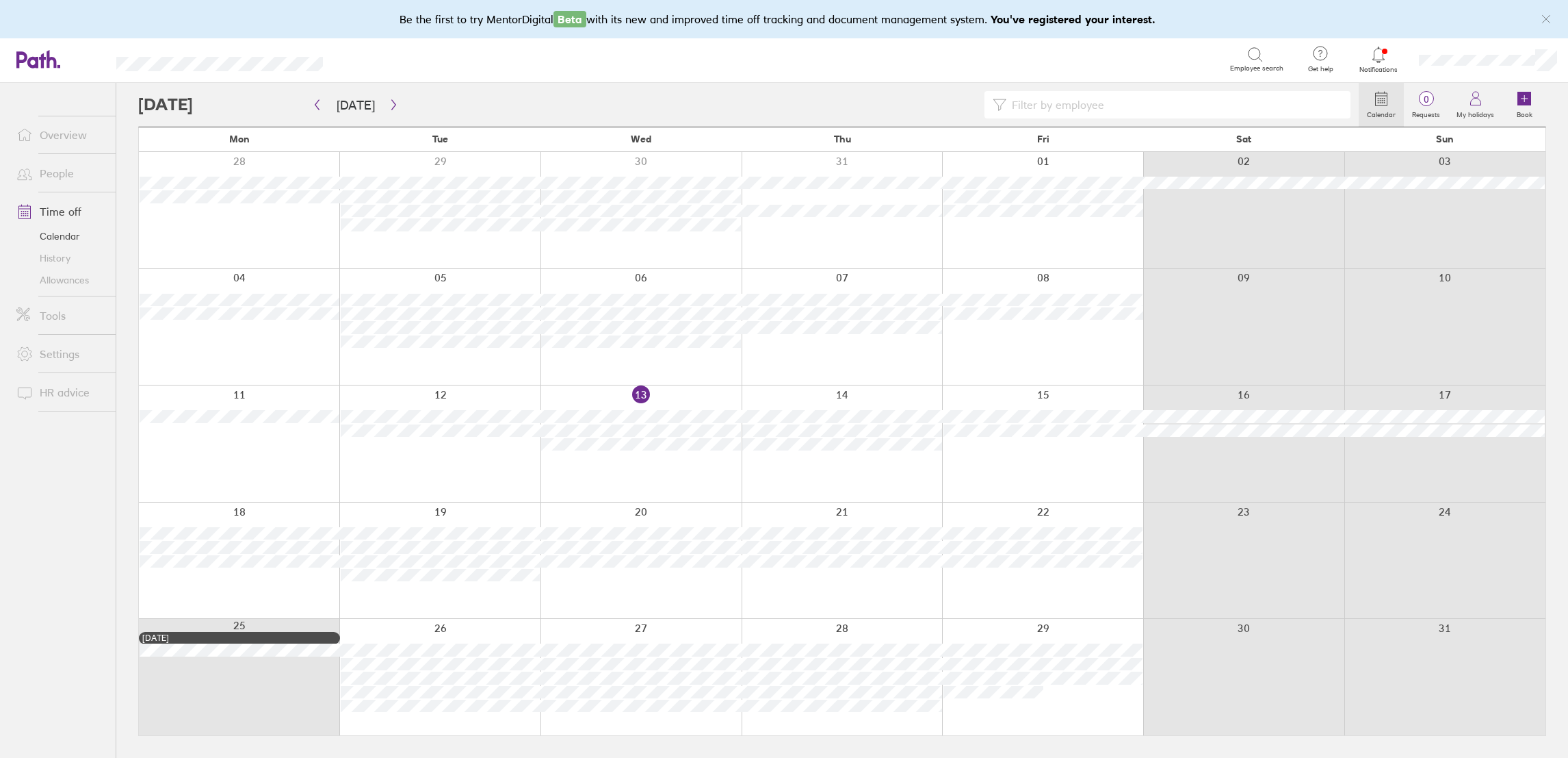
click at [50, 182] on link "People" at bounding box center [60, 173] width 111 height 27
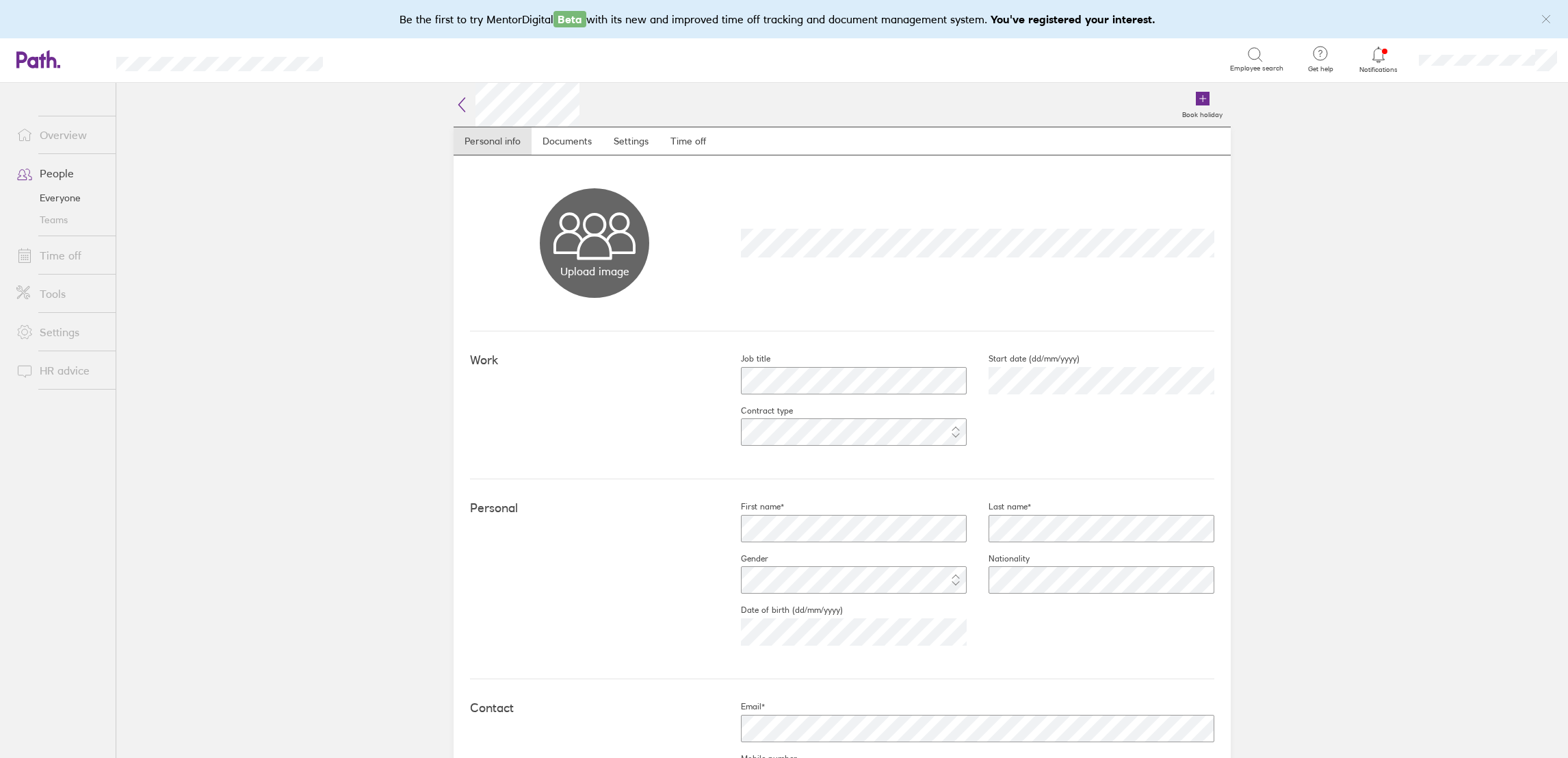
click at [57, 173] on link "People" at bounding box center [60, 173] width 111 height 27
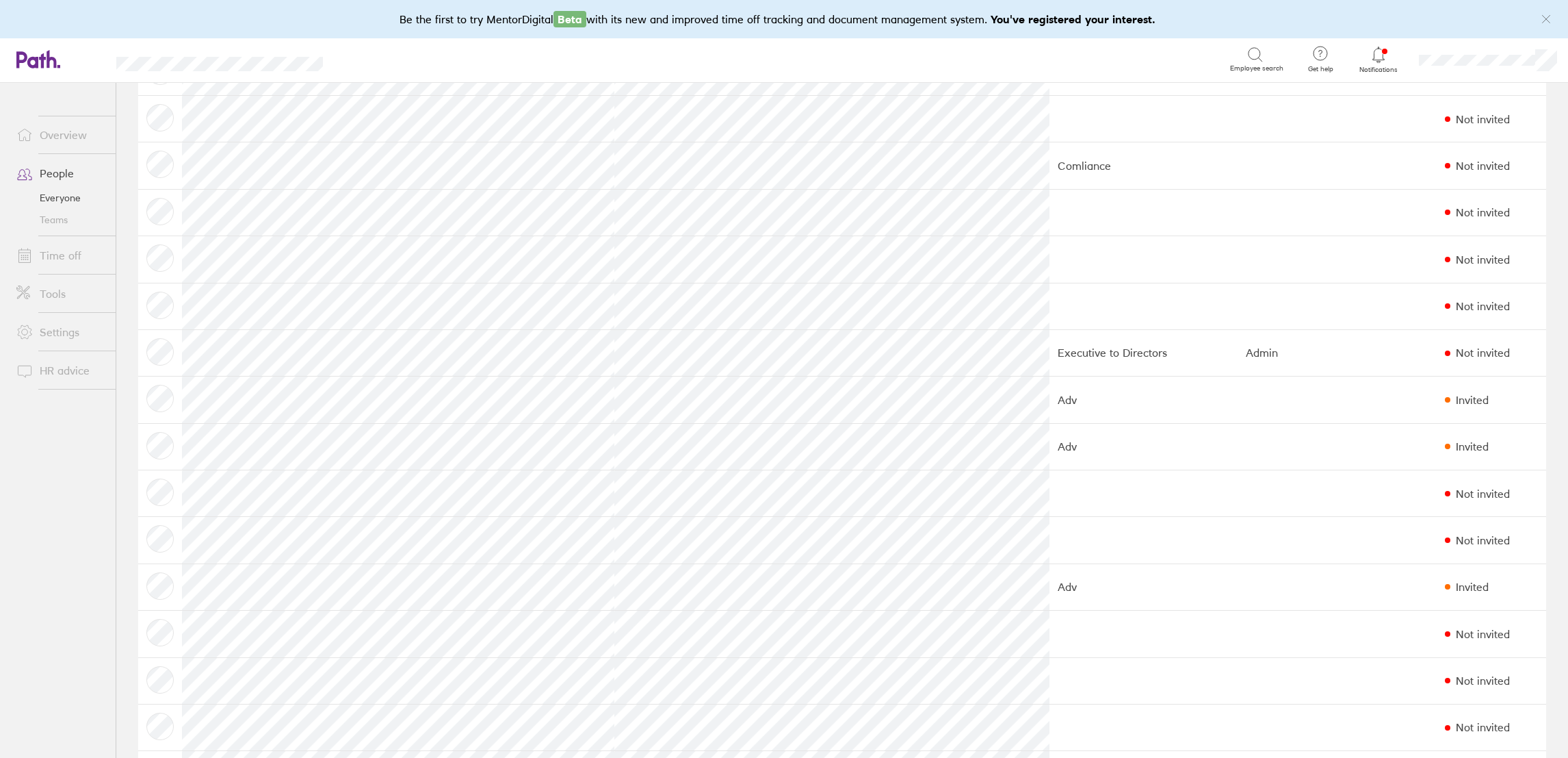
scroll to position [821, 0]
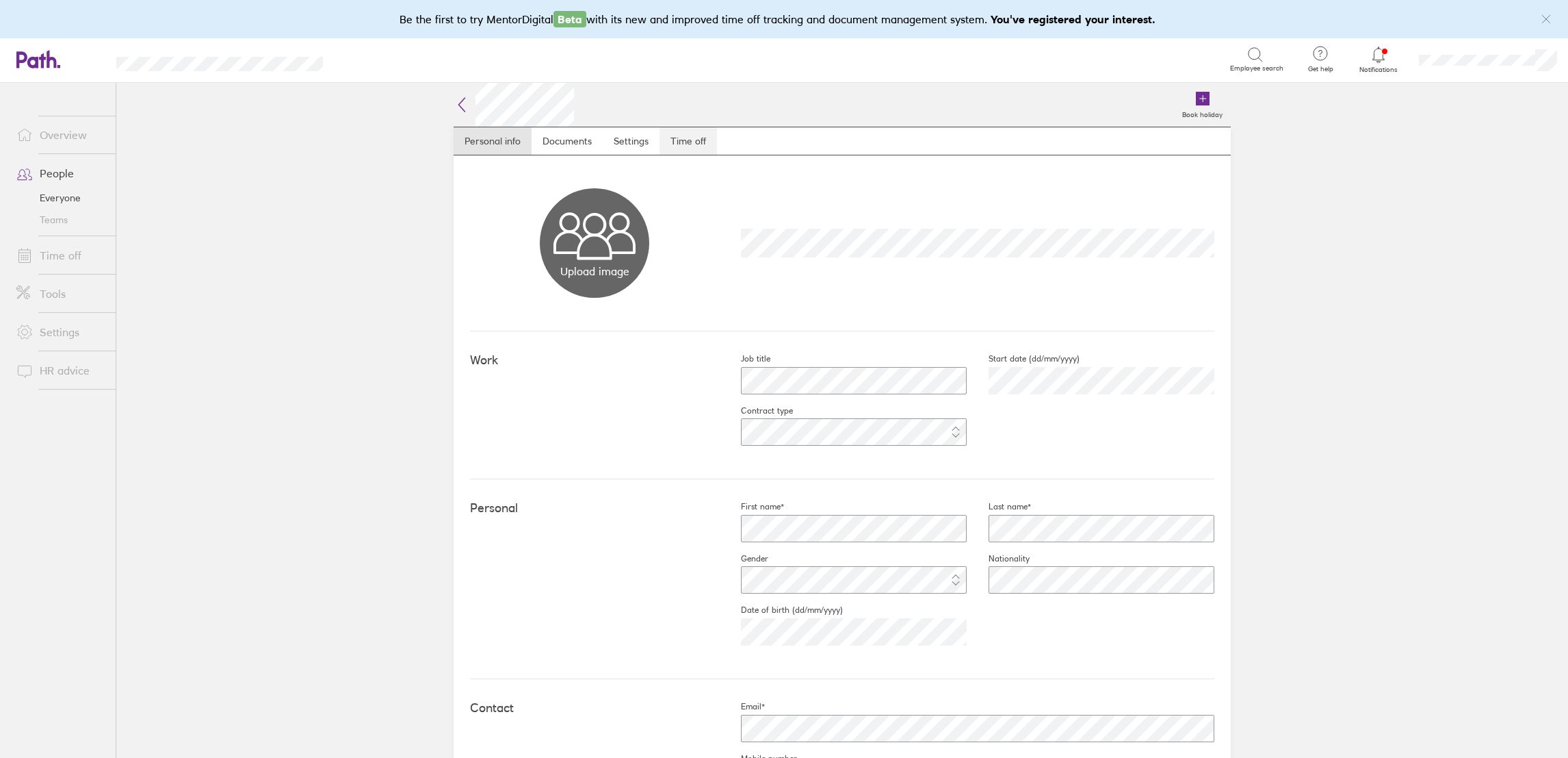
click at [674, 146] on link "Time off" at bounding box center [688, 141] width 58 height 27
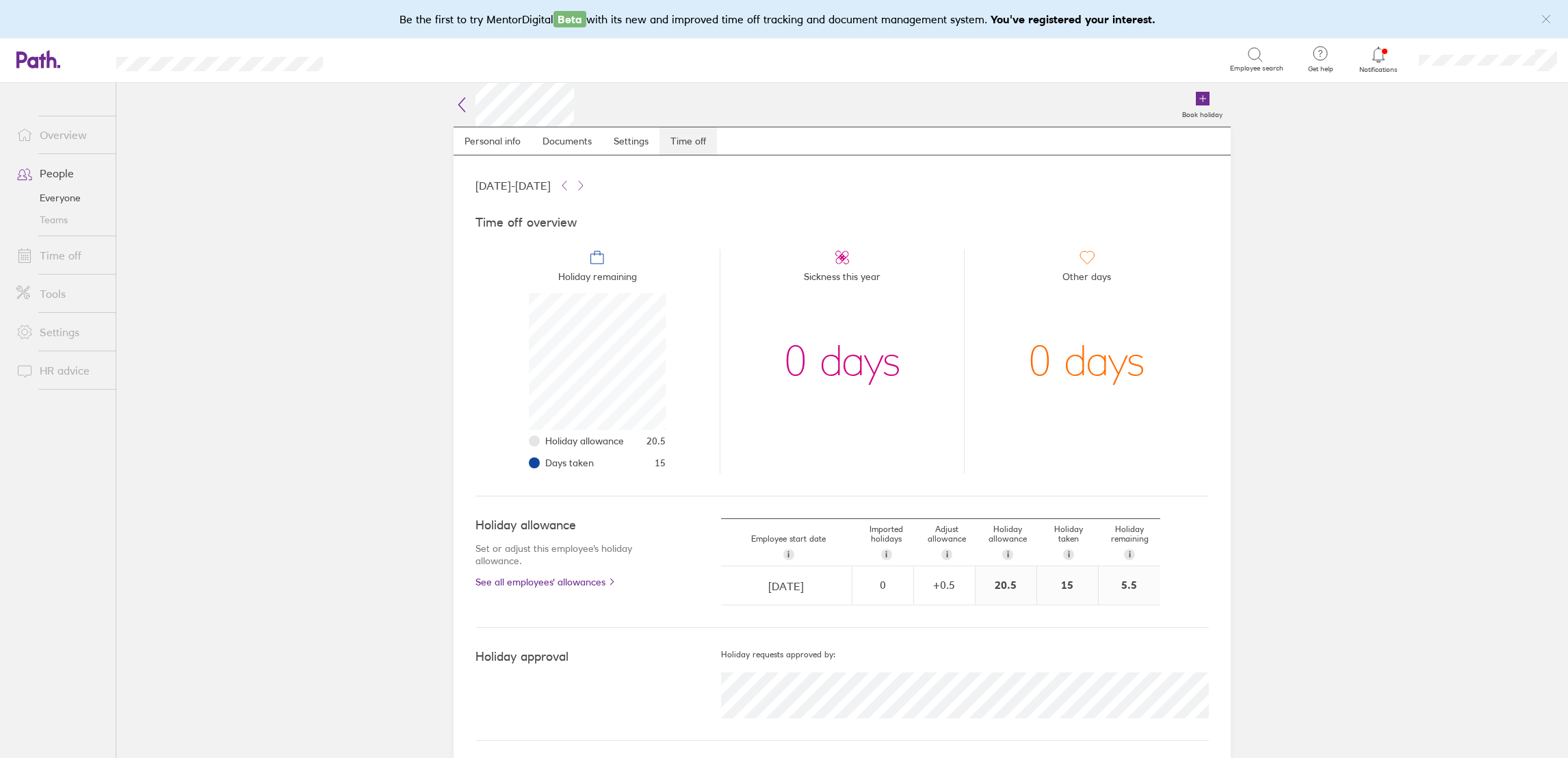
scroll to position [136, 136]
